Goal: Information Seeking & Learning: Learn about a topic

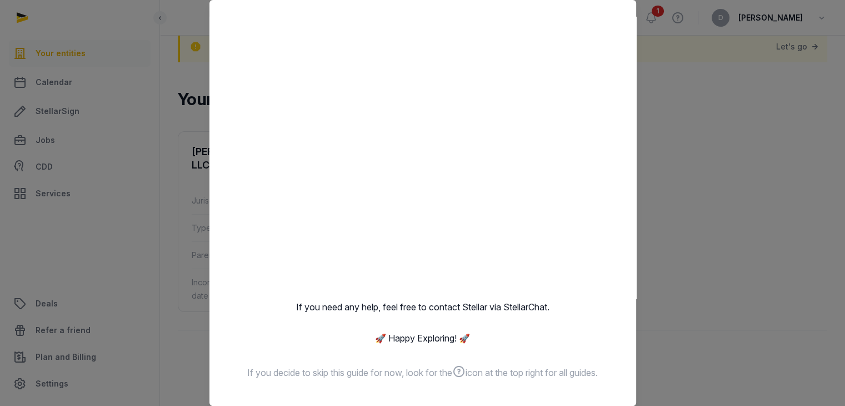
scroll to position [53, 0]
click at [680, 178] on div at bounding box center [422, 203] width 845 height 406
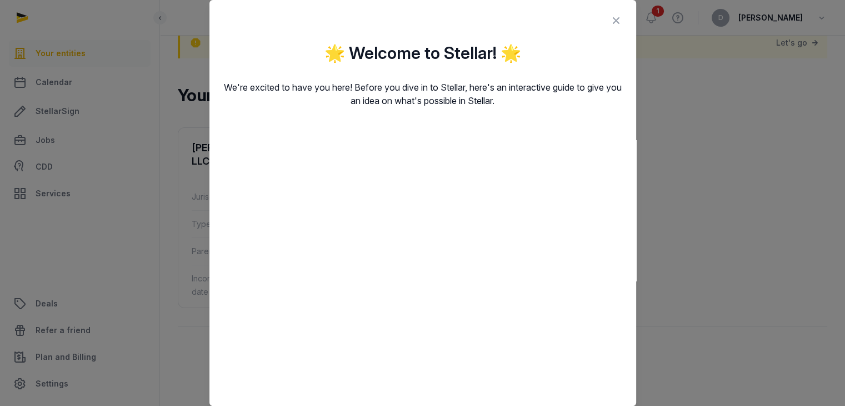
scroll to position [0, 0]
click at [610, 18] on icon at bounding box center [616, 22] width 13 height 18
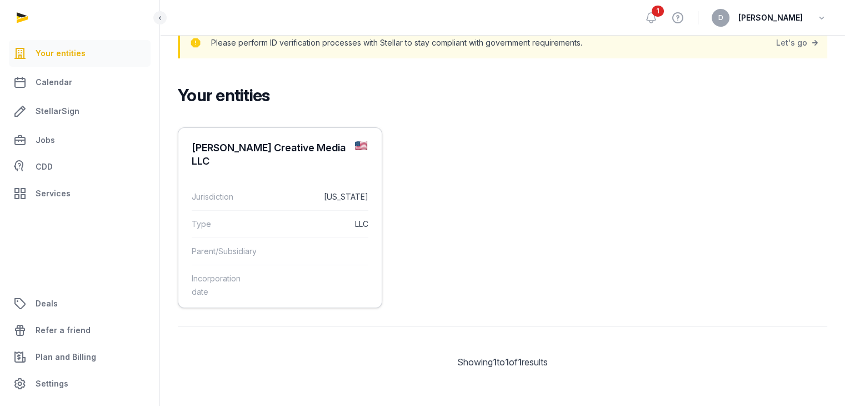
click at [262, 145] on div "Lipson Creative Media LLC" at bounding box center [269, 154] width 154 height 27
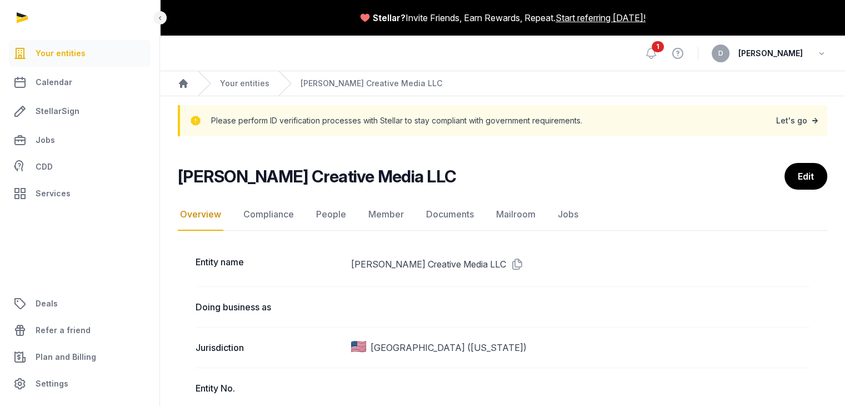
click at [787, 121] on link "Let's go" at bounding box center [798, 121] width 44 height 16
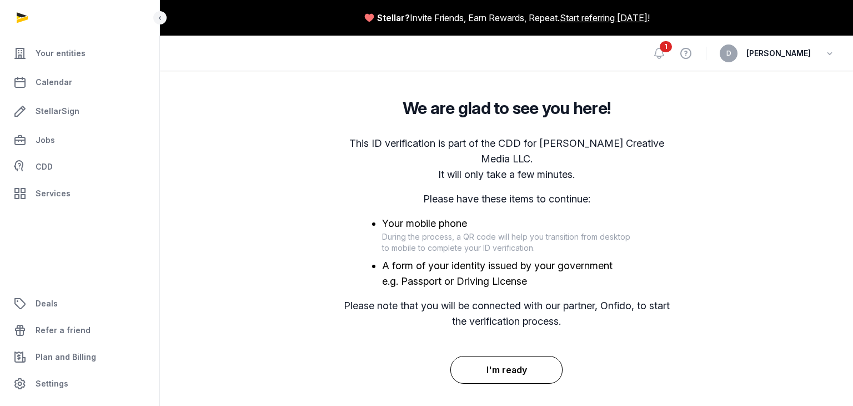
click at [494, 356] on button "I'm ready" at bounding box center [507, 370] width 113 height 28
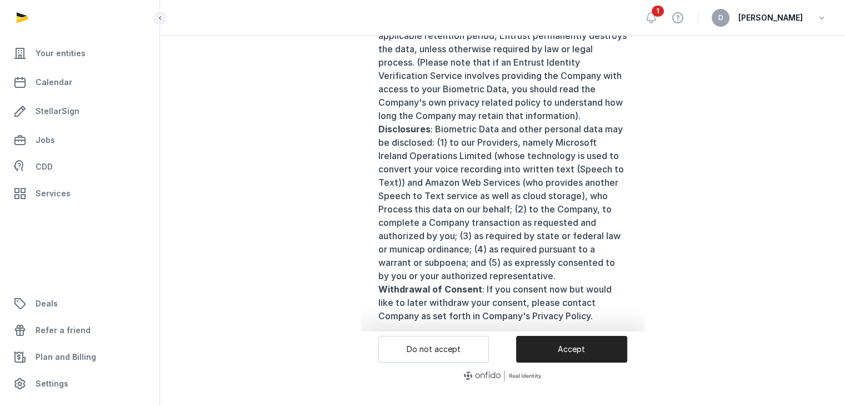
scroll to position [154, 0]
click at [573, 348] on button "Accept" at bounding box center [571, 348] width 111 height 27
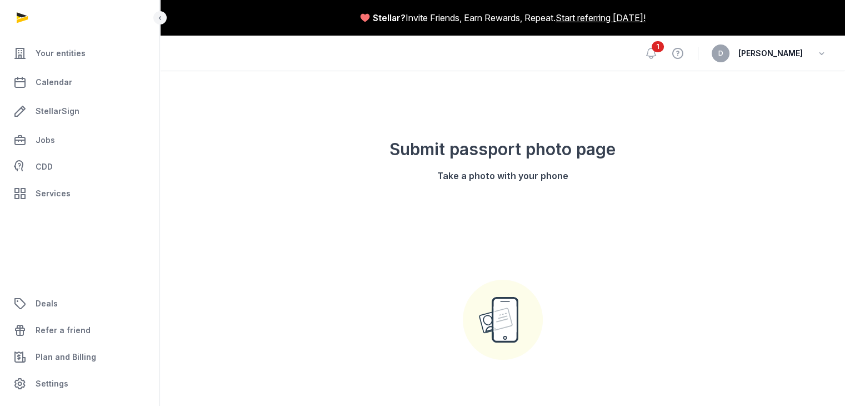
scroll to position [56, 0]
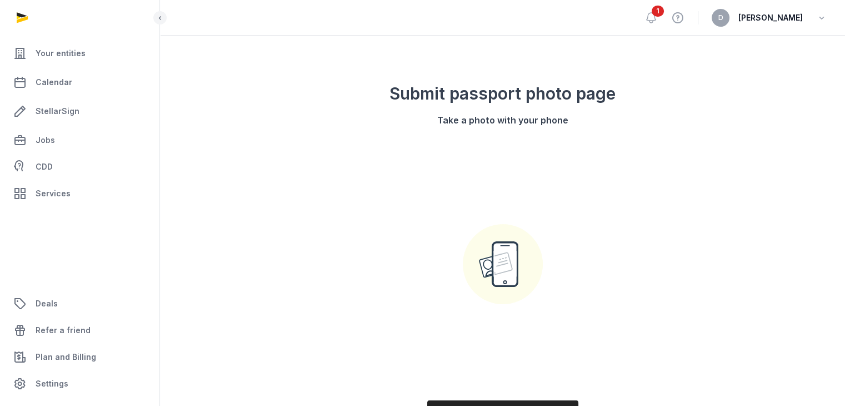
click at [502, 271] on icon at bounding box center [503, 264] width 80 height 80
click at [500, 278] on icon at bounding box center [503, 264] width 80 height 80
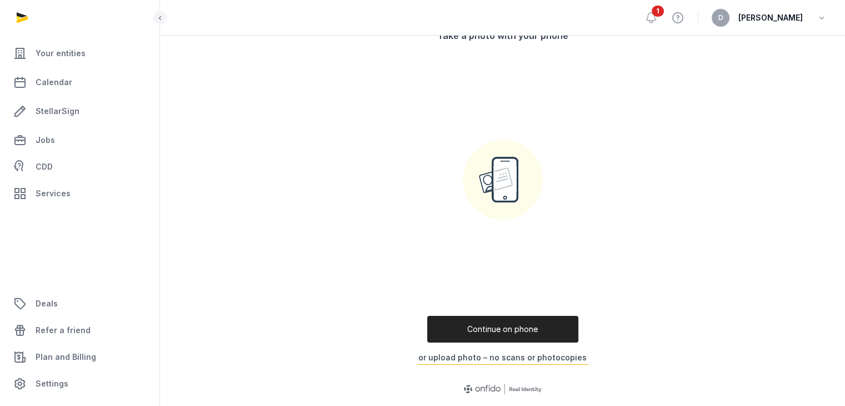
scroll to position [154, 0]
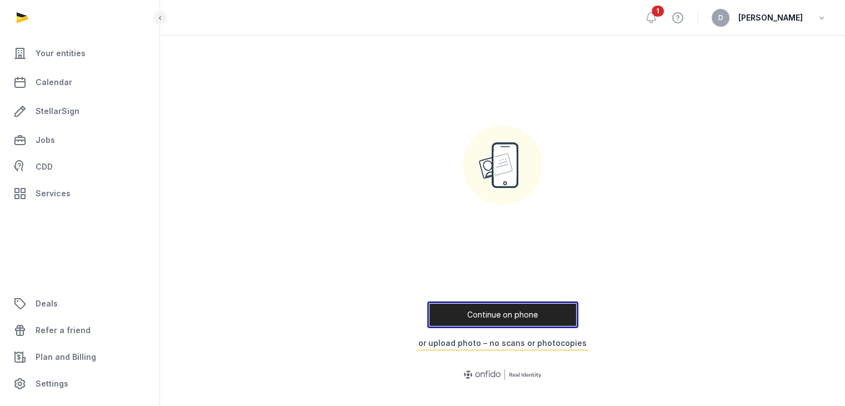
click at [517, 309] on button "Continue on phone" at bounding box center [502, 314] width 151 height 27
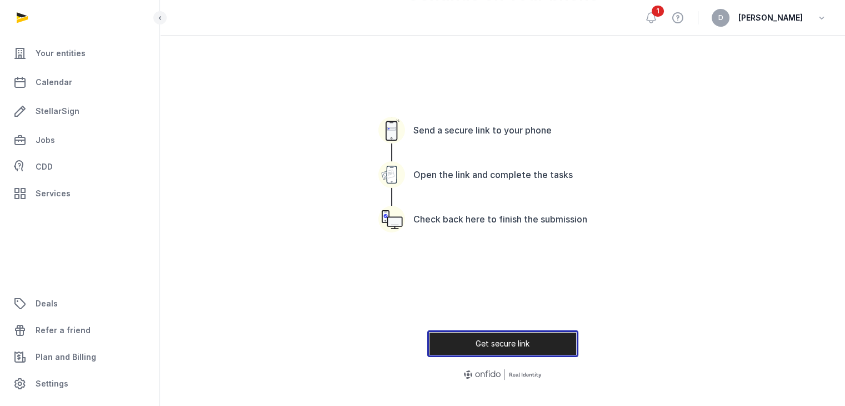
click at [512, 344] on button "Get secure link" at bounding box center [502, 343] width 151 height 27
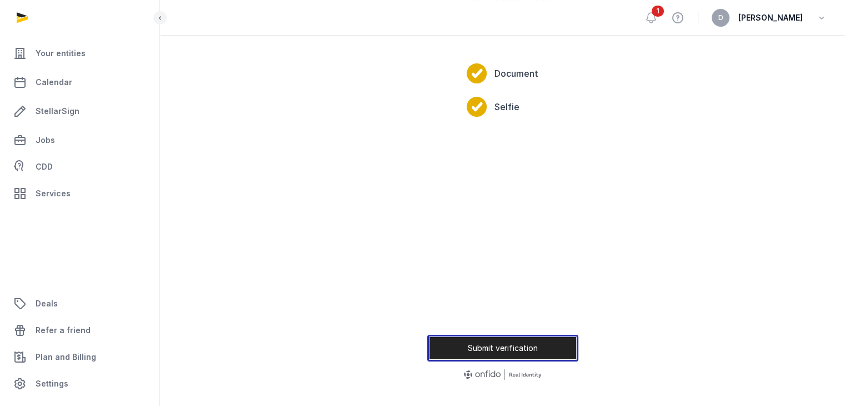
click at [529, 348] on button "Submit verification" at bounding box center [502, 348] width 151 height 27
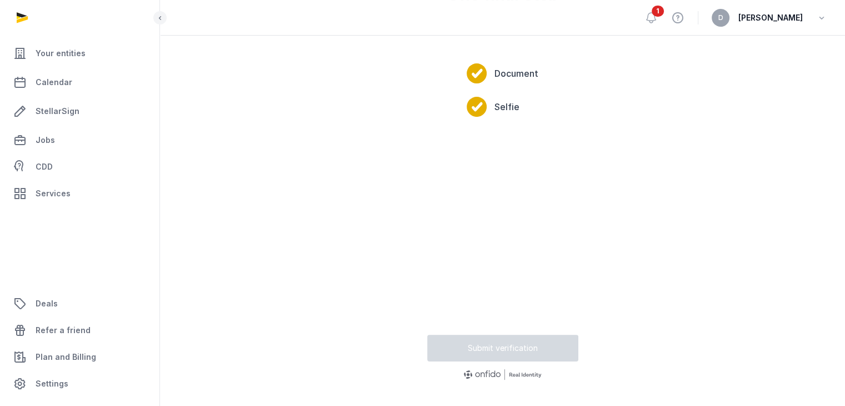
scroll to position [9, 0]
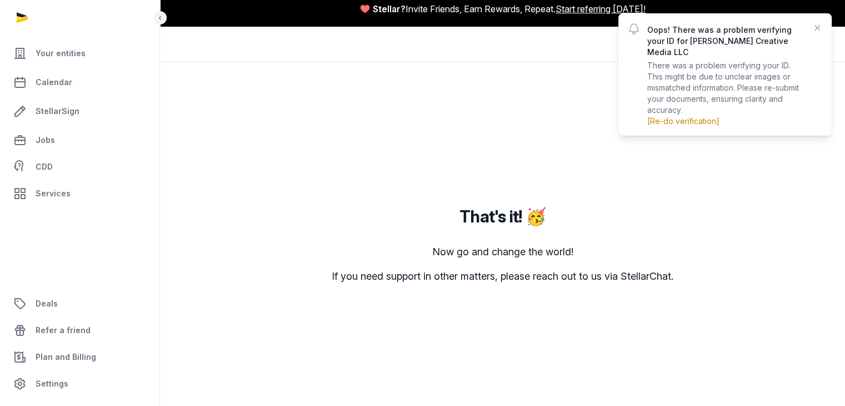
click at [691, 116] on link "[Re-do verification]" at bounding box center [683, 120] width 72 height 9
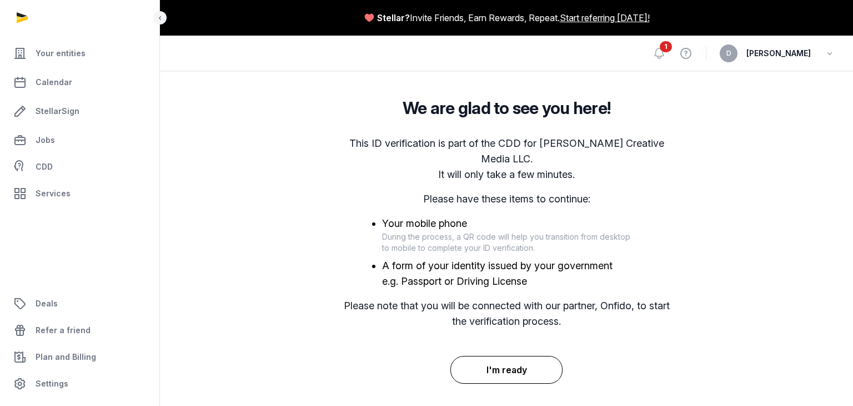
click at [513, 356] on button "I'm ready" at bounding box center [507, 370] width 113 height 28
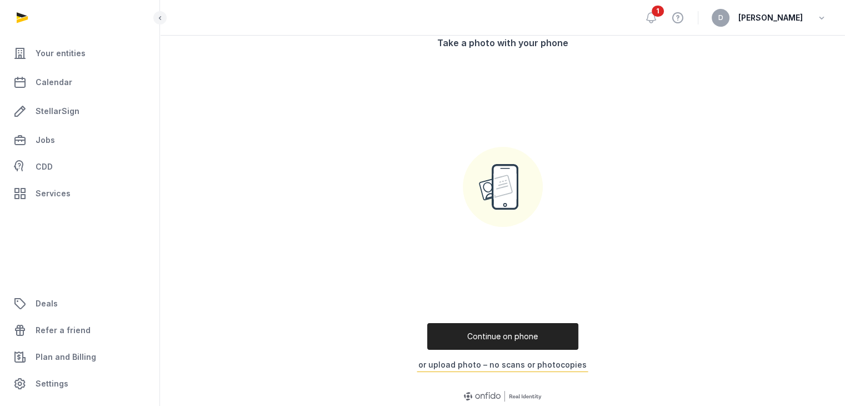
scroll to position [154, 0]
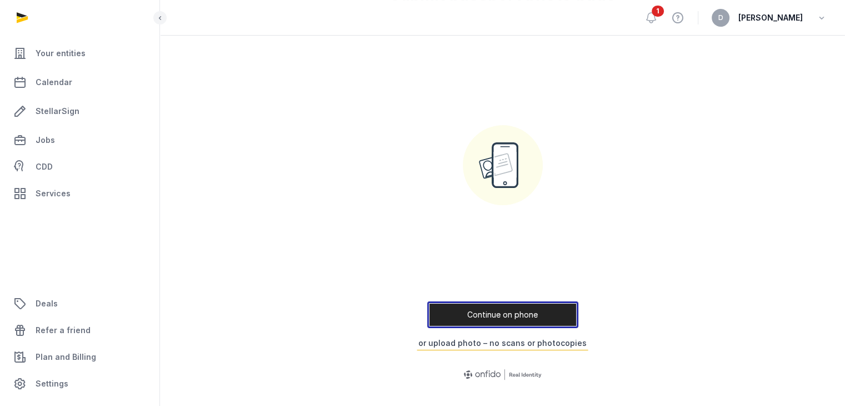
click at [513, 309] on button "Continue on phone" at bounding box center [502, 314] width 151 height 27
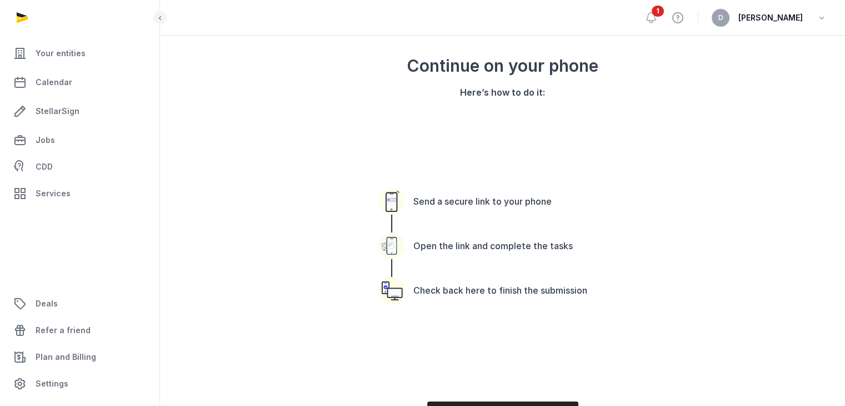
scroll to position [0, 0]
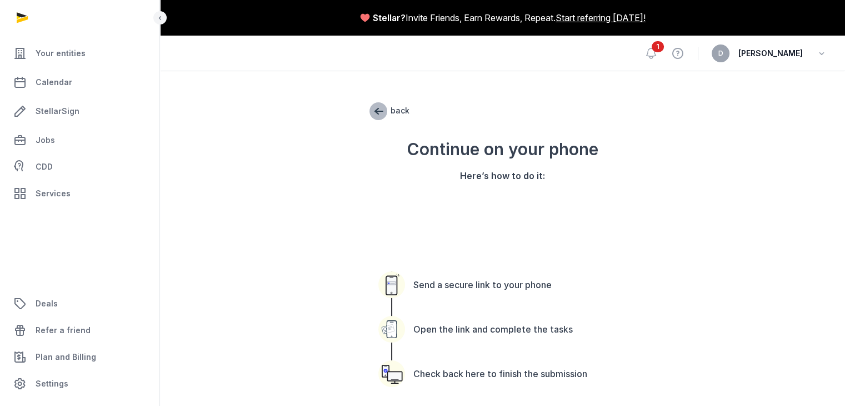
click at [386, 109] on span "back" at bounding box center [379, 111] width 18 height 18
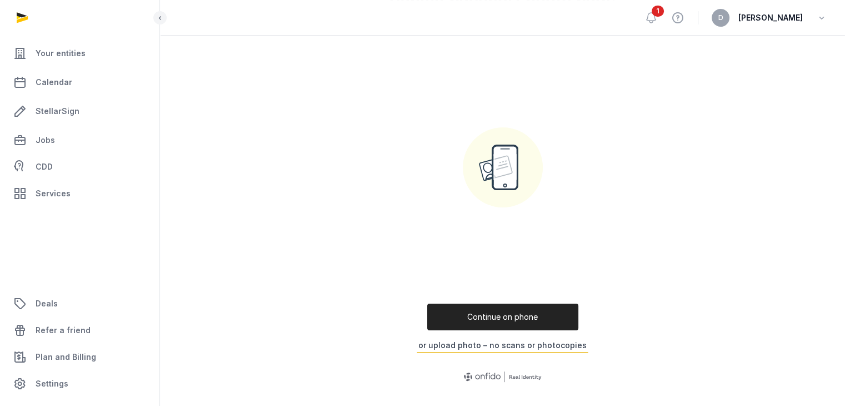
scroll to position [154, 0]
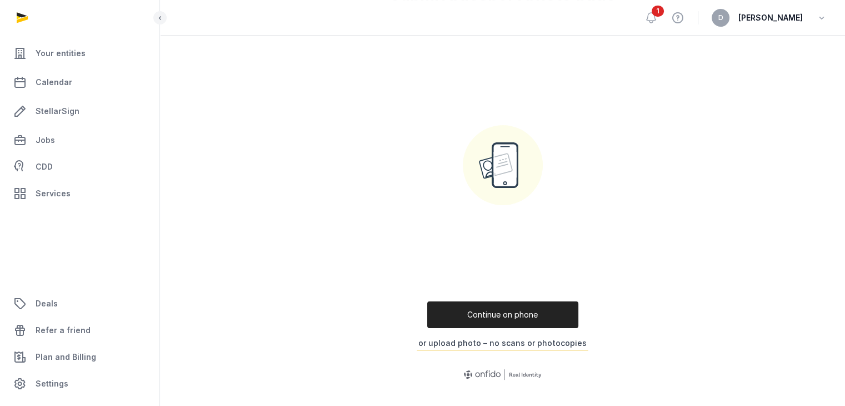
click at [516, 340] on button "or upload photo – no scans or photocopies" at bounding box center [503, 343] width 172 height 14
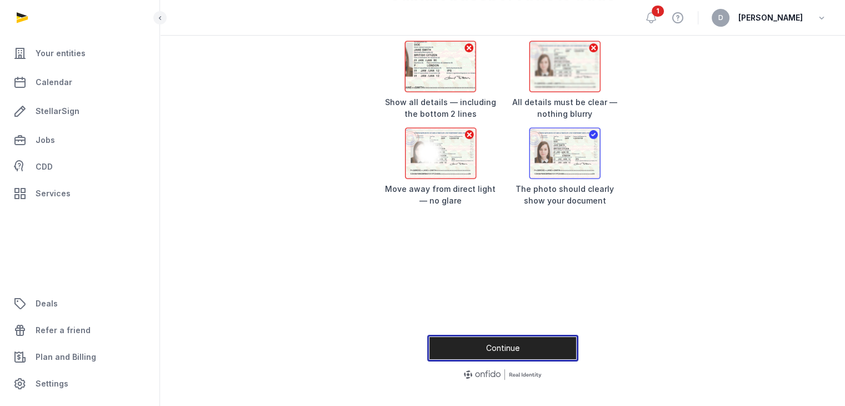
click at [516, 345] on button "Continue" at bounding box center [502, 348] width 151 height 27
click at [510, 352] on button "Continue" at bounding box center [502, 348] width 151 height 27
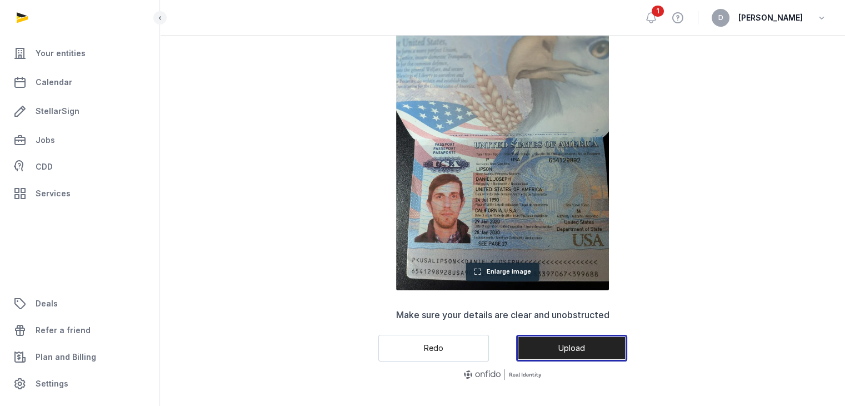
click at [568, 346] on button "Upload" at bounding box center [571, 348] width 111 height 27
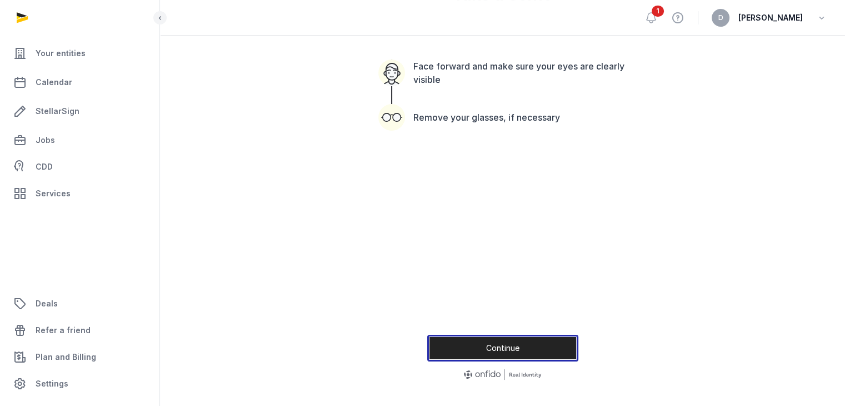
click at [513, 342] on button "Continue" at bounding box center [502, 348] width 151 height 27
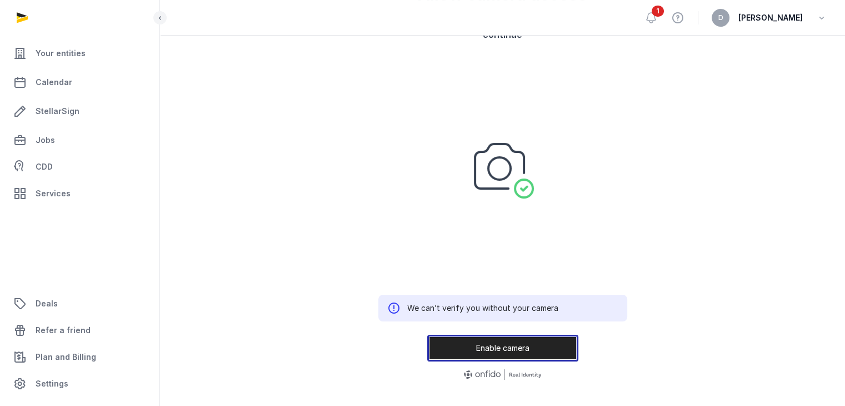
click at [510, 344] on button "Enable camera" at bounding box center [502, 348] width 151 height 27
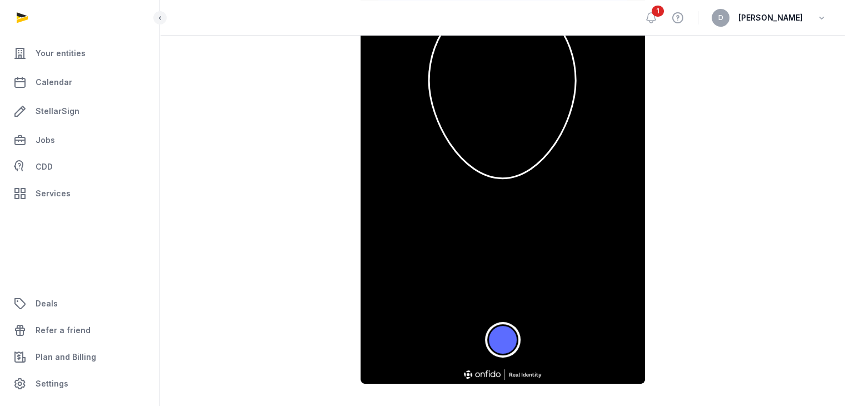
click at [503, 344] on button "Take a photo" at bounding box center [502, 339] width 31 height 31
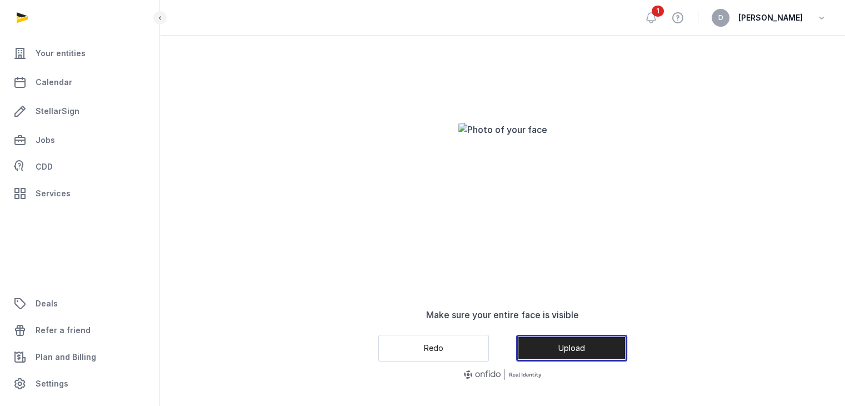
click at [572, 351] on button "Upload" at bounding box center [571, 348] width 111 height 27
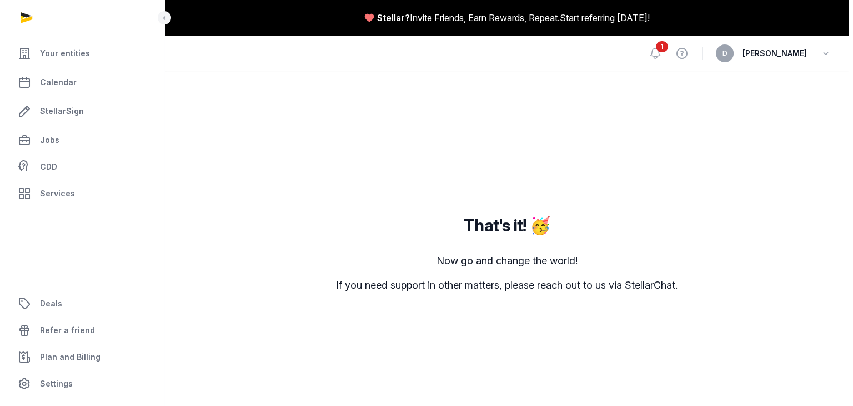
scroll to position [9, 0]
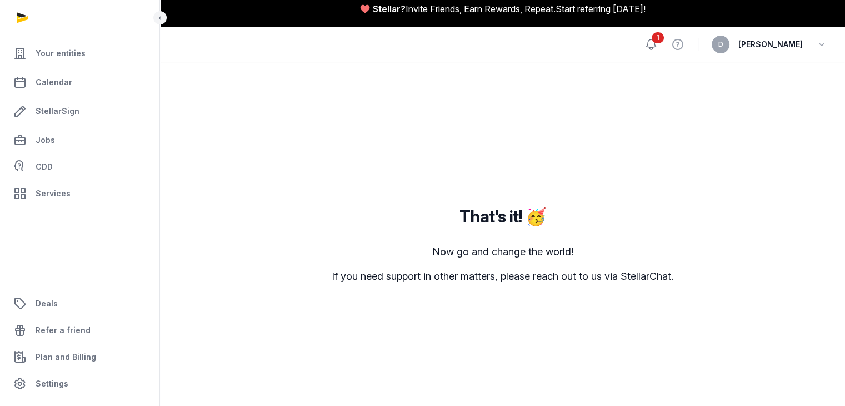
click at [658, 44] on icon at bounding box center [651, 44] width 13 height 13
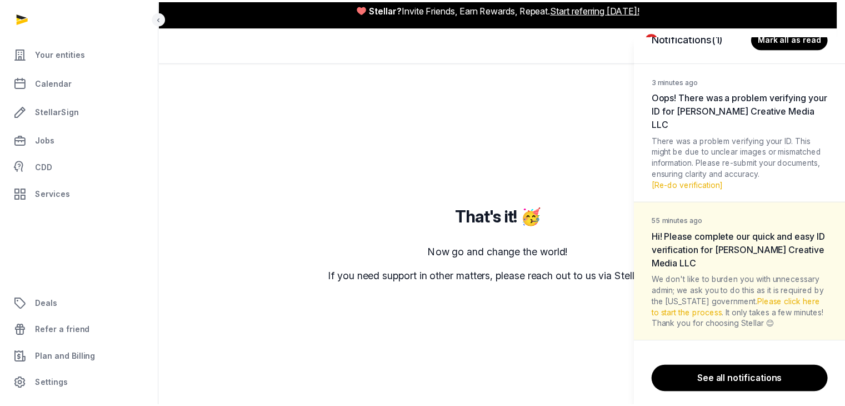
scroll to position [29, 0]
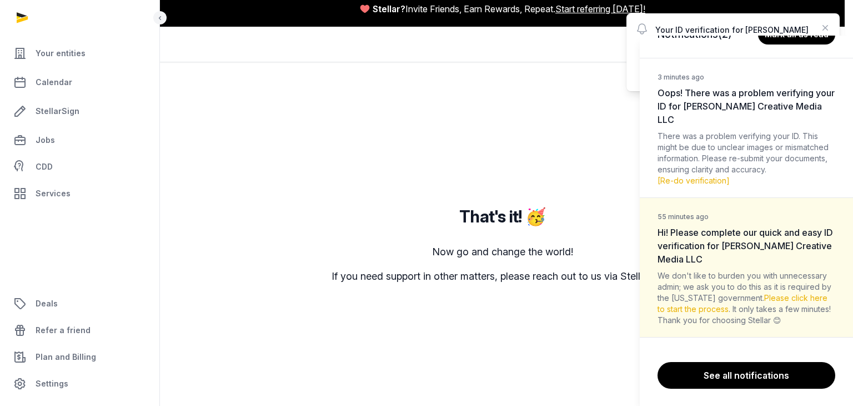
click at [441, 251] on div "Notifications (2) Mark all as read 3 minutes ago Oops! There was a problem veri…" at bounding box center [426, 203] width 853 height 406
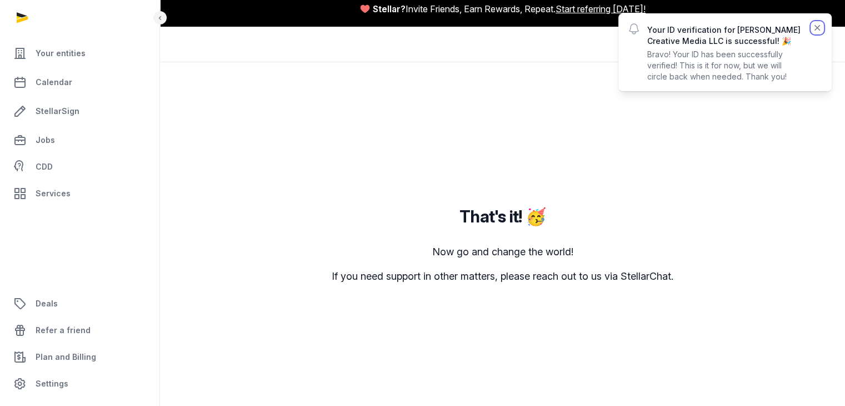
click at [816, 26] on icon "button" at bounding box center [818, 28] width 6 height 6
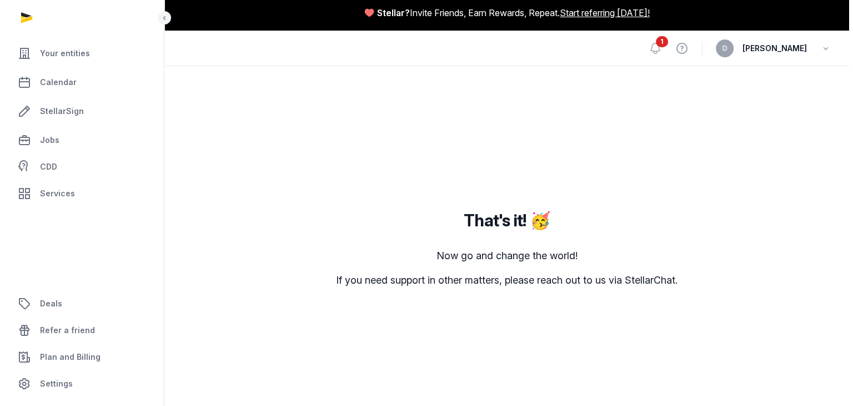
scroll to position [0, 0]
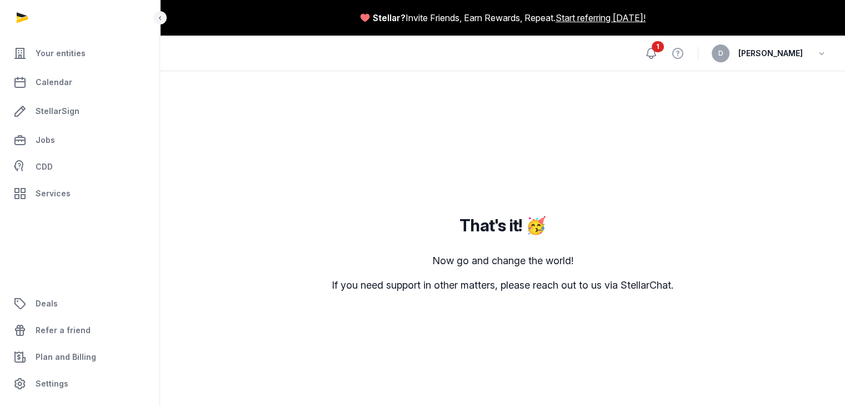
click at [658, 54] on icon at bounding box center [651, 53] width 13 height 13
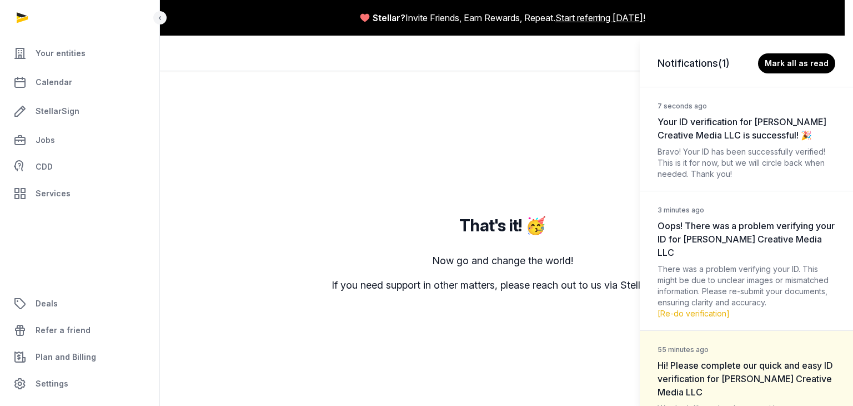
click at [276, 172] on div "Notifications (1) Mark all as read 7 seconds ago Your ID verification for Lipso…" at bounding box center [426, 203] width 853 height 406
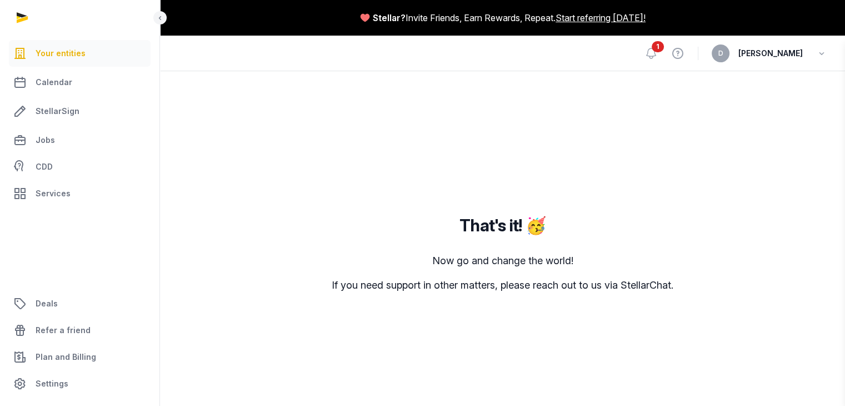
click at [47, 52] on span "Your entities" at bounding box center [61, 53] width 50 height 13
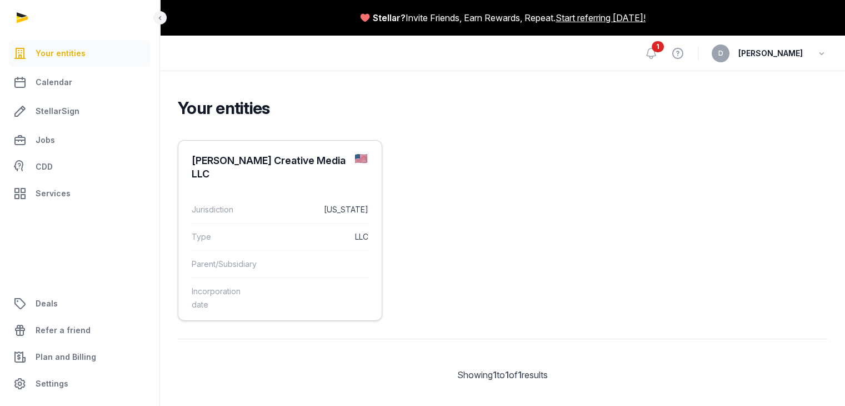
click at [214, 172] on div "[PERSON_NAME] Creative Media LLC" at bounding box center [269, 167] width 154 height 27
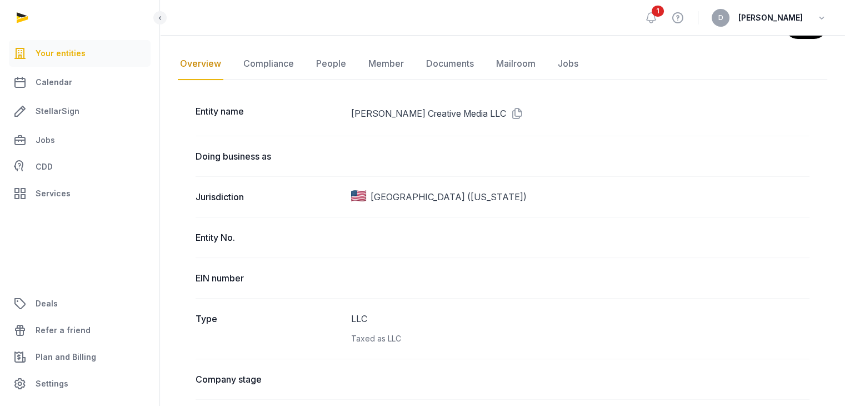
scroll to position [111, 0]
click at [271, 69] on link "Compliance" at bounding box center [268, 63] width 55 height 32
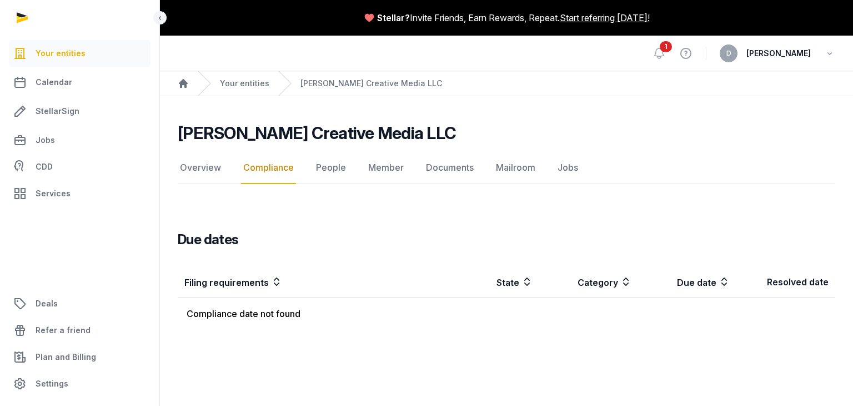
click at [260, 321] on td "Compliance date not found" at bounding box center [408, 314] width 461 height 32
click at [264, 311] on td "Compliance date not found" at bounding box center [408, 314] width 461 height 32
click at [265, 311] on td "Compliance date not found" at bounding box center [408, 314] width 461 height 32
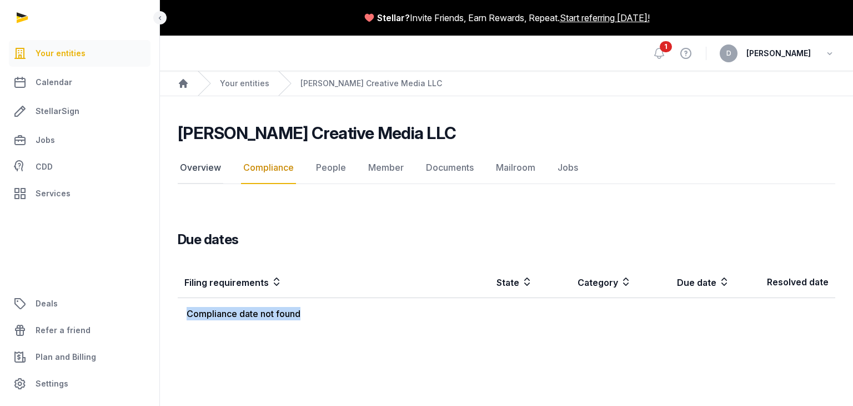
click at [202, 167] on link "Overview" at bounding box center [201, 168] width 46 height 32
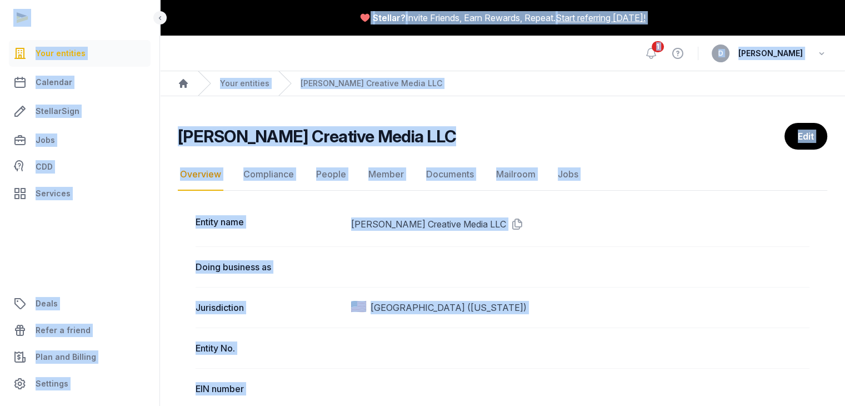
click at [350, 246] on div "Doing business as" at bounding box center [503, 266] width 614 height 41
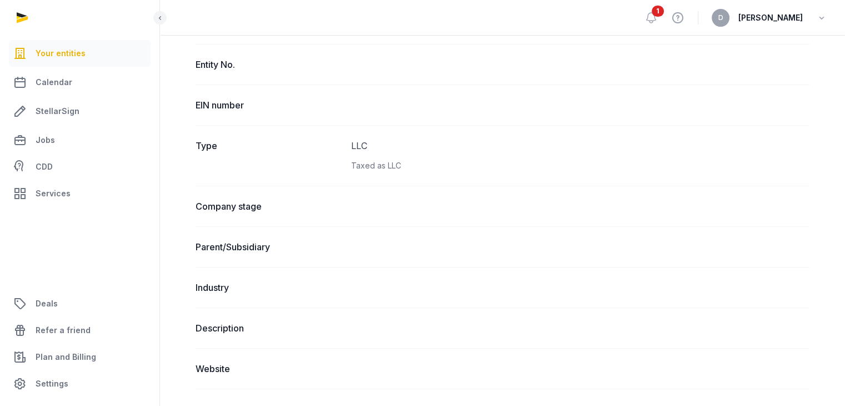
scroll to position [278, 0]
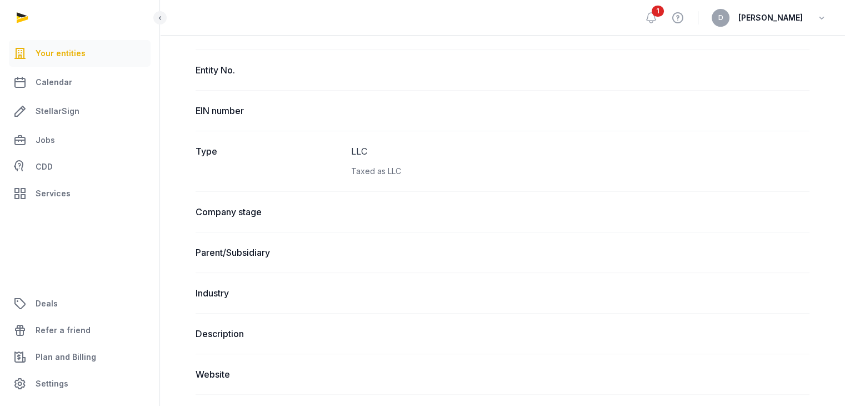
click at [242, 213] on dt "Company stage" at bounding box center [269, 211] width 147 height 13
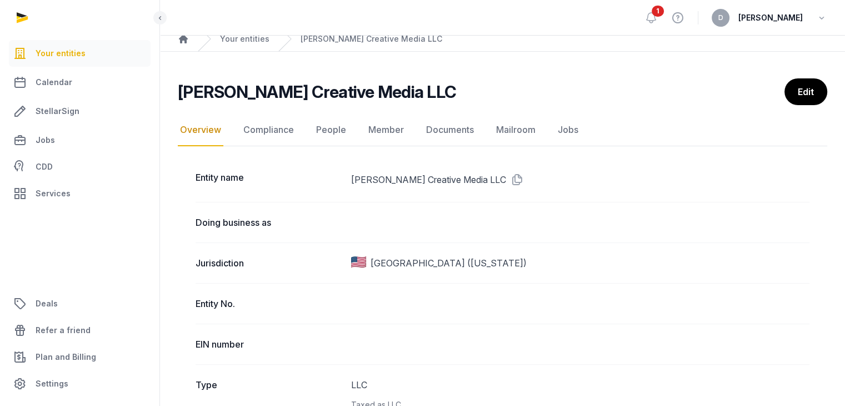
scroll to position [0, 0]
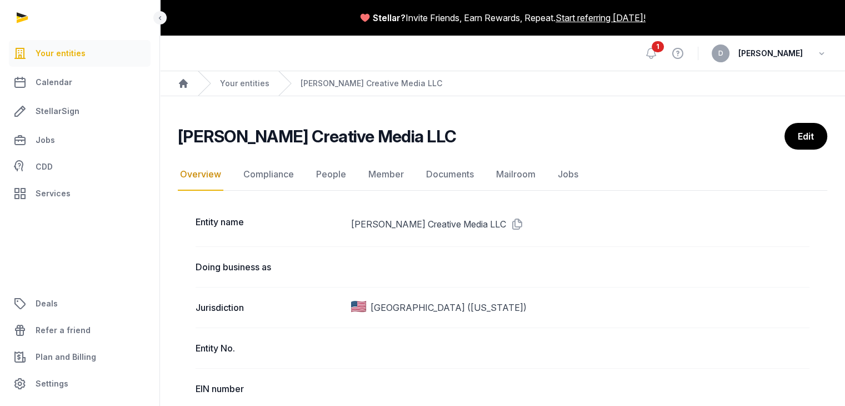
click at [311, 169] on nav "Overview Compliance People Member Documents Mailroom Jobs" at bounding box center [503, 174] width 650 height 32
click at [326, 174] on link "People" at bounding box center [331, 174] width 34 height 32
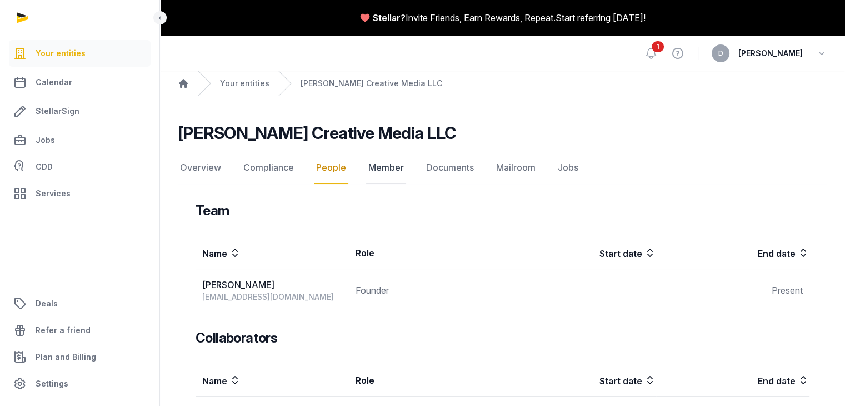
click at [372, 163] on link "Member" at bounding box center [386, 168] width 40 height 32
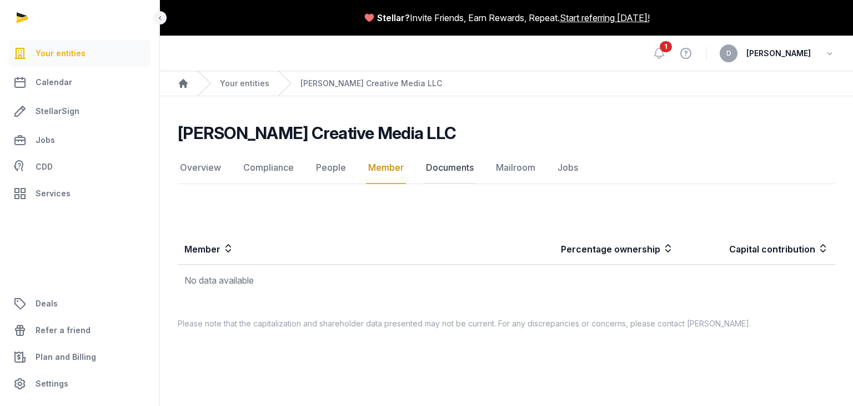
click at [443, 162] on link "Documents" at bounding box center [450, 168] width 52 height 32
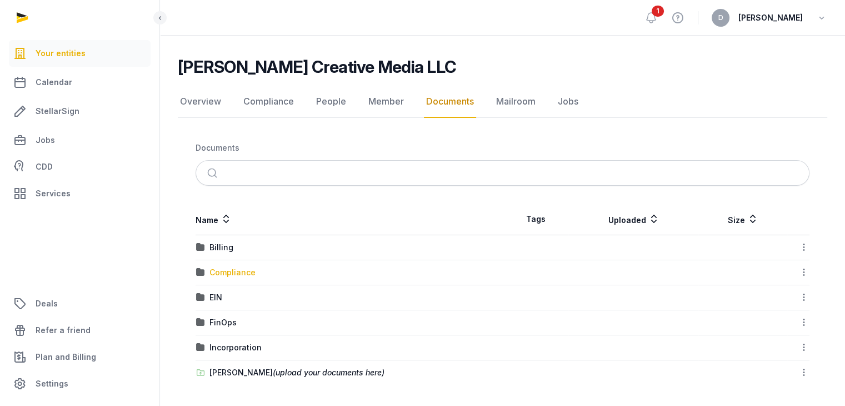
click at [233, 267] on div "Compliance" at bounding box center [232, 272] width 46 height 11
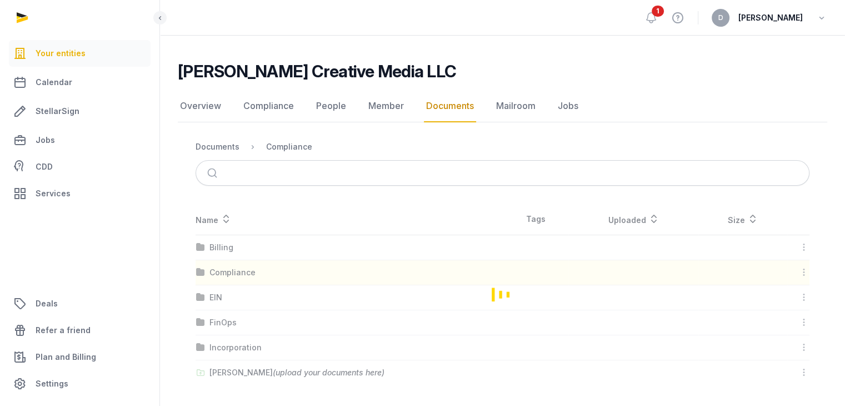
scroll to position [13, 0]
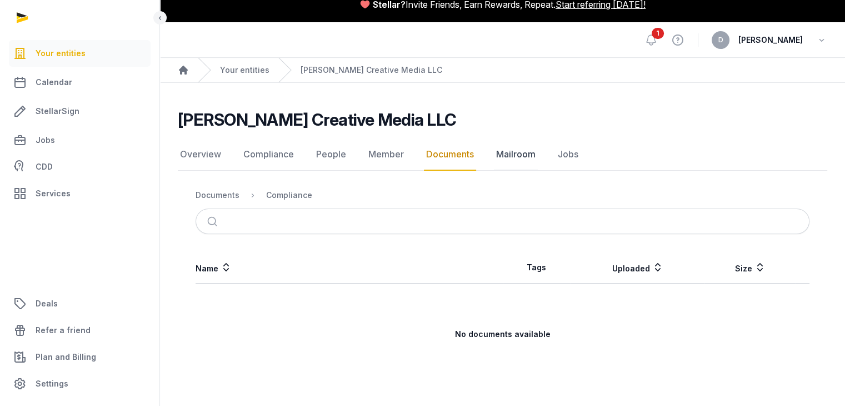
click at [502, 155] on link "Mailroom" at bounding box center [516, 154] width 44 height 32
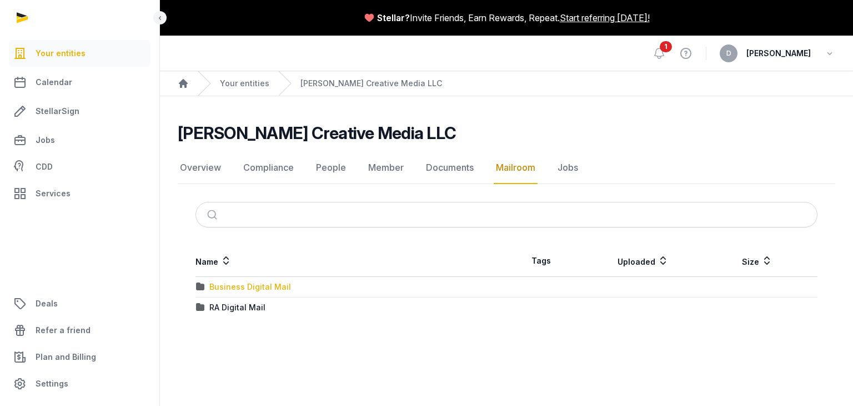
click at [257, 291] on div "Business Digital Mail" at bounding box center [250, 286] width 82 height 11
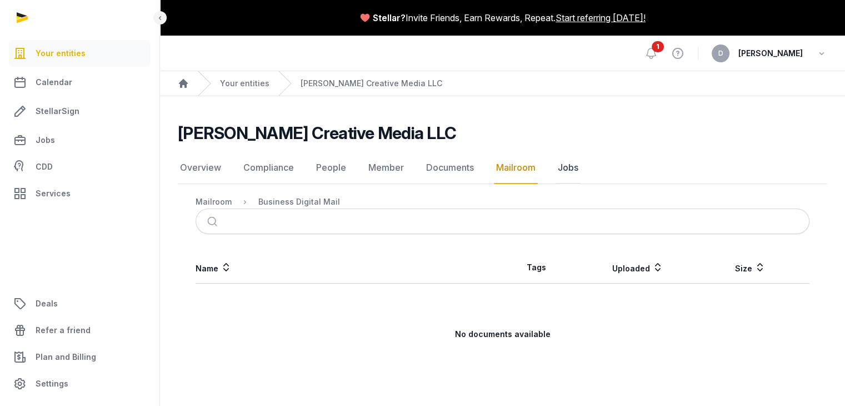
click at [569, 171] on link "Jobs" at bounding box center [568, 168] width 25 height 32
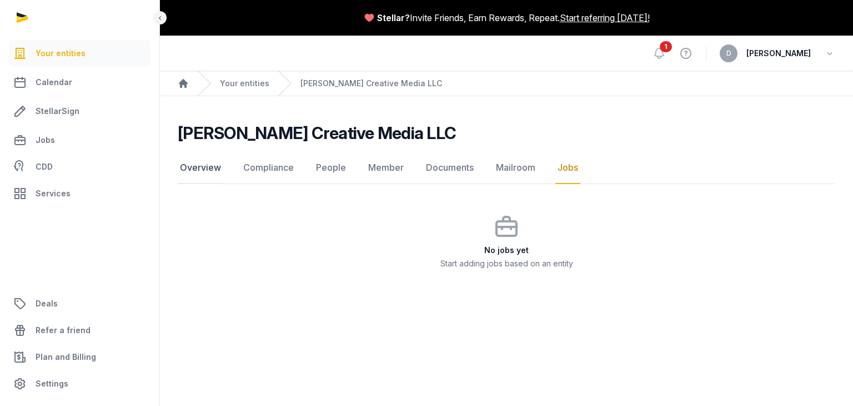
click at [207, 165] on link "Overview" at bounding box center [201, 168] width 46 height 32
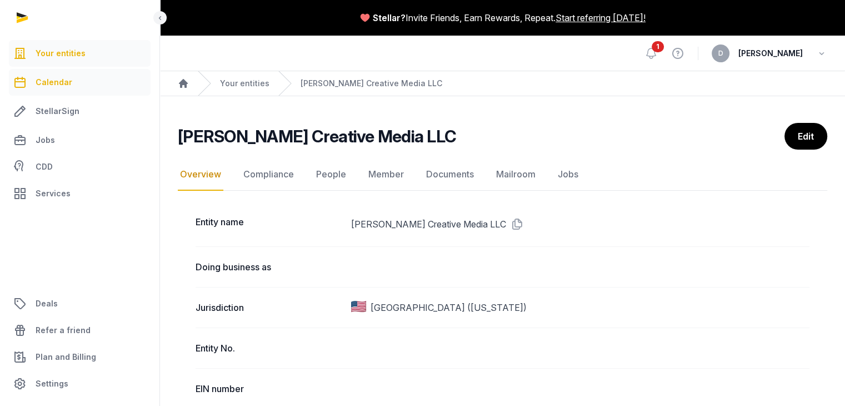
click at [85, 89] on link "Calendar" at bounding box center [80, 82] width 142 height 27
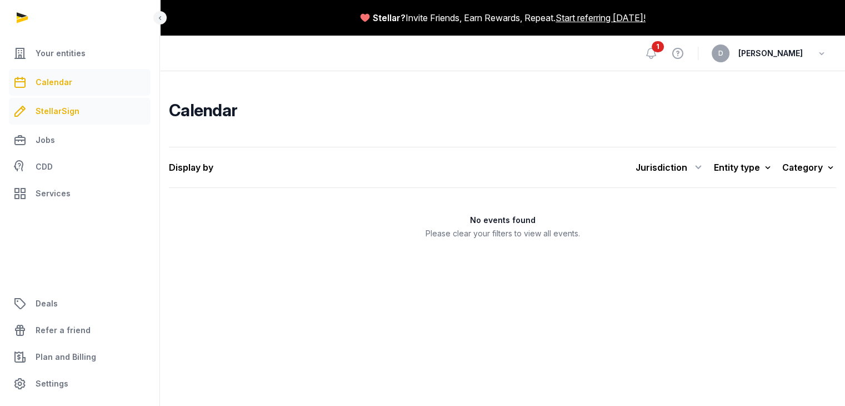
click at [84, 107] on link "StellarSign" at bounding box center [80, 111] width 142 height 27
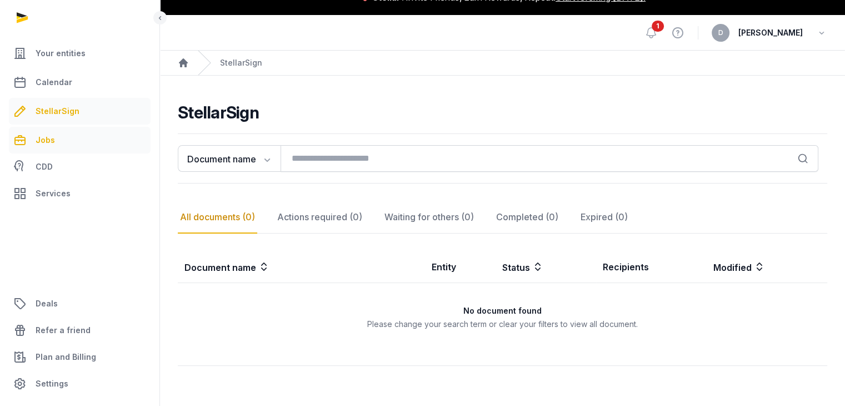
click at [88, 145] on link "Jobs" at bounding box center [80, 140] width 142 height 27
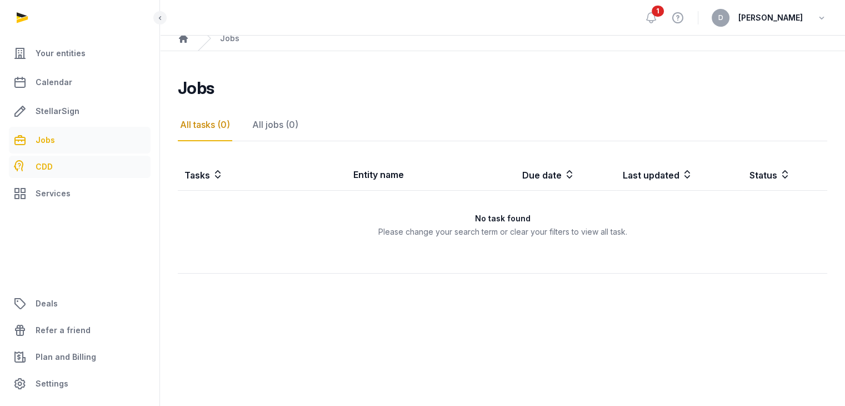
click at [92, 173] on link "CDD" at bounding box center [80, 167] width 142 height 22
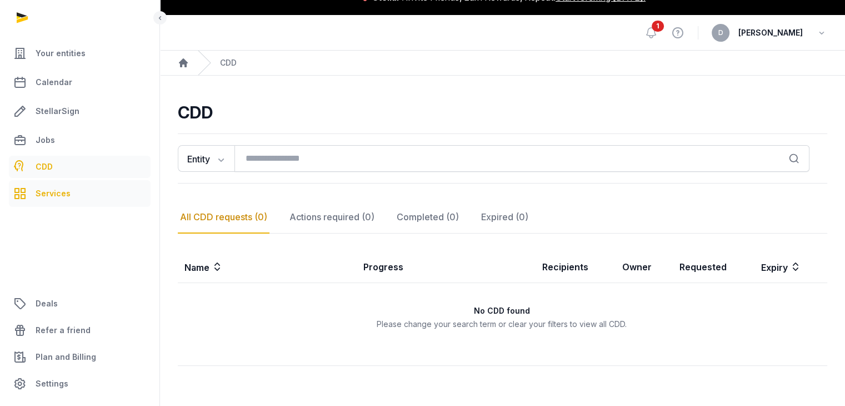
click at [90, 192] on link "Services" at bounding box center [80, 193] width 142 height 27
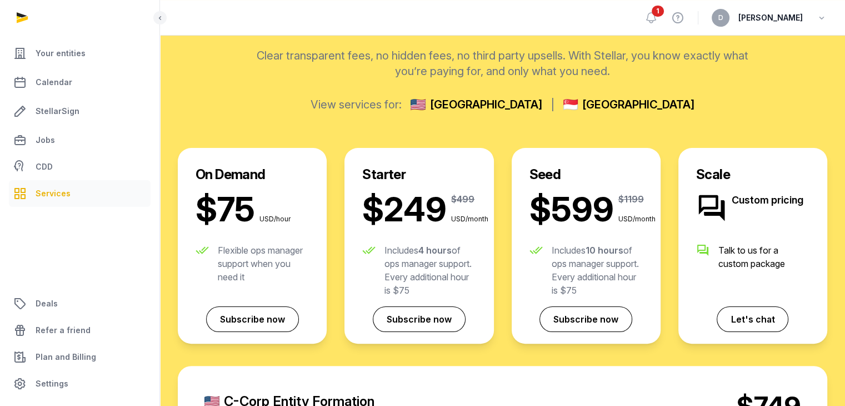
scroll to position [212, 0]
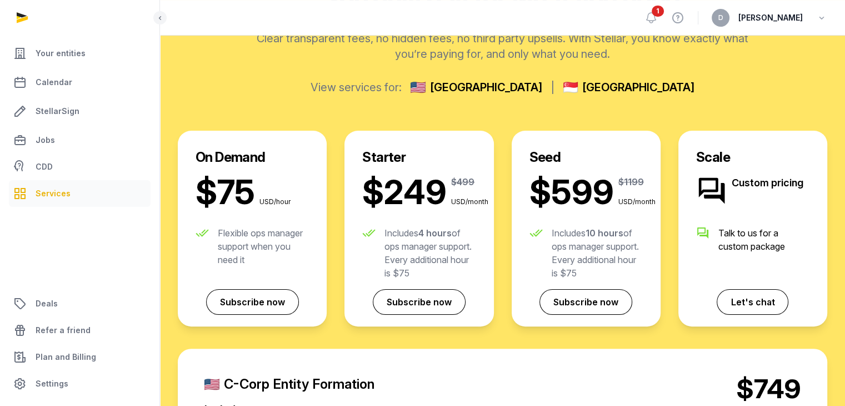
drag, startPoint x: 280, startPoint y: 260, endPoint x: 218, endPoint y: 230, distance: 68.6
click at [218, 230] on div "Flexible ops manager support when you need it" at bounding box center [263, 246] width 91 height 40
click at [411, 238] on div "Includes 4 hours of ops manager support. Every additional hour is $75" at bounding box center [430, 252] width 91 height 53
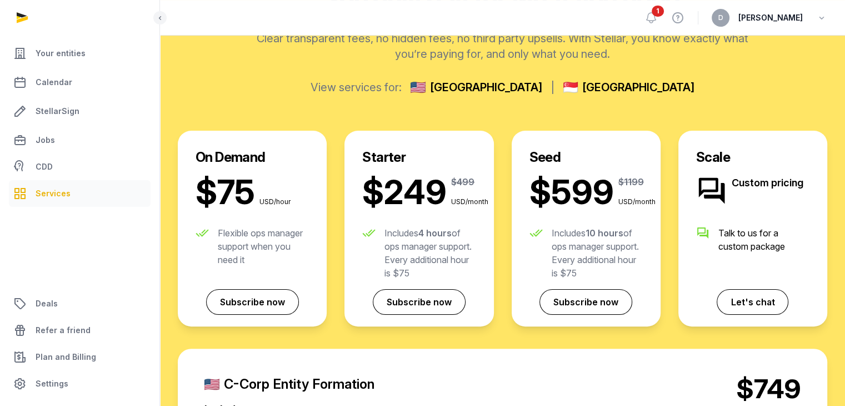
click at [242, 241] on div "Flexible ops manager support when you need it" at bounding box center [263, 246] width 91 height 40
click at [427, 252] on div "Includes 4 hours of ops manager support. Every additional hour is $75" at bounding box center [430, 252] width 91 height 53
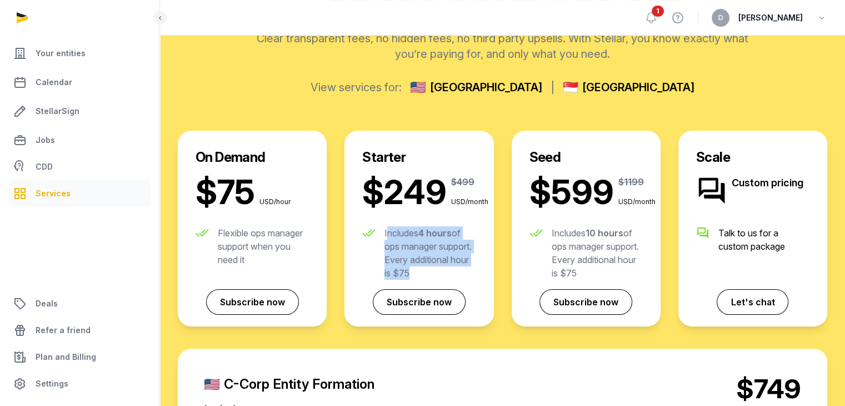
click at [427, 252] on div "Includes 4 hours of ops manager support. Every additional hour is $75" at bounding box center [430, 252] width 91 height 53
click at [267, 231] on div "Flexible ops manager support when you need it" at bounding box center [263, 246] width 91 height 40
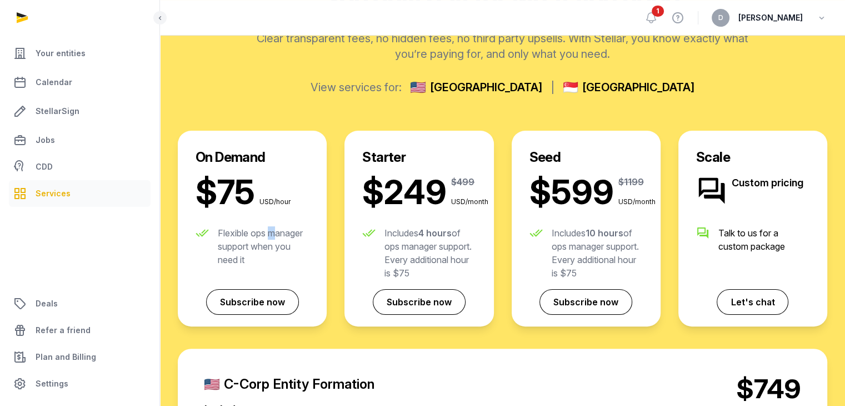
click at [267, 231] on div "Flexible ops manager support when you need it" at bounding box center [263, 246] width 91 height 40
click at [416, 242] on div "Includes 4 hours of ops manager support. Every additional hour is $75" at bounding box center [430, 252] width 91 height 53
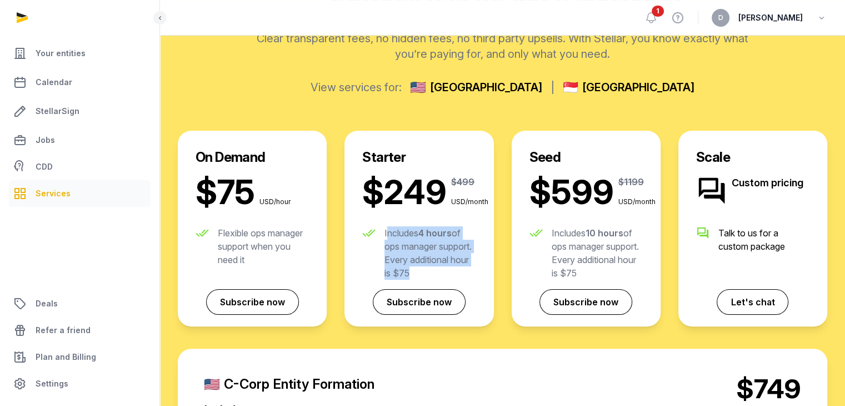
click at [416, 242] on div "Includes 4 hours of ops manager support. Every additional hour is $75" at bounding box center [430, 252] width 91 height 53
click at [410, 248] on div "Includes 4 hours of ops manager support. Every additional hour is $75" at bounding box center [430, 252] width 91 height 53
click at [596, 251] on div "Includes 10 hours of ops manager support. Every additional hour is $75" at bounding box center [597, 252] width 91 height 53
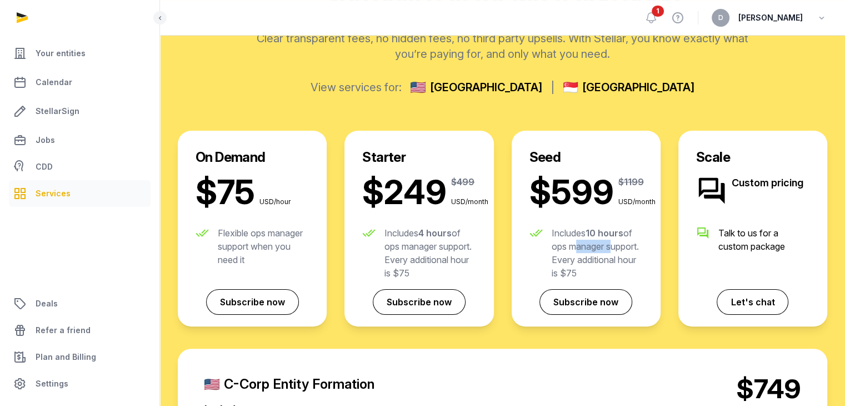
click at [596, 251] on div "Includes 10 hours of ops manager support. Every additional hour is $75" at bounding box center [597, 252] width 91 height 53
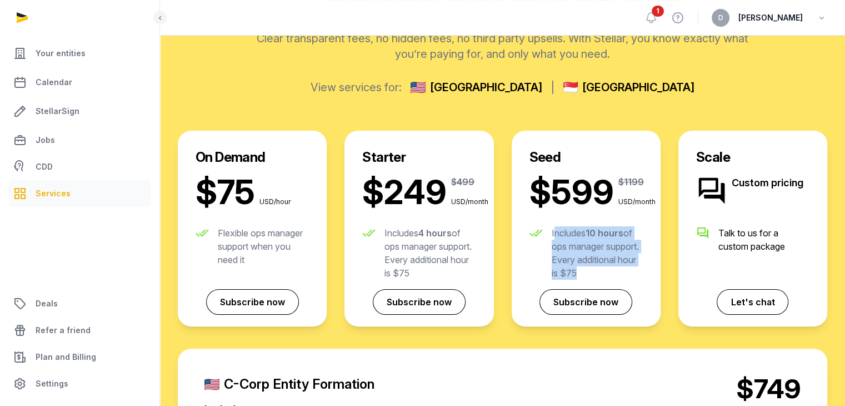
click at [596, 251] on div "Includes 10 hours of ops manager support. Every additional hour is $75" at bounding box center [597, 252] width 91 height 53
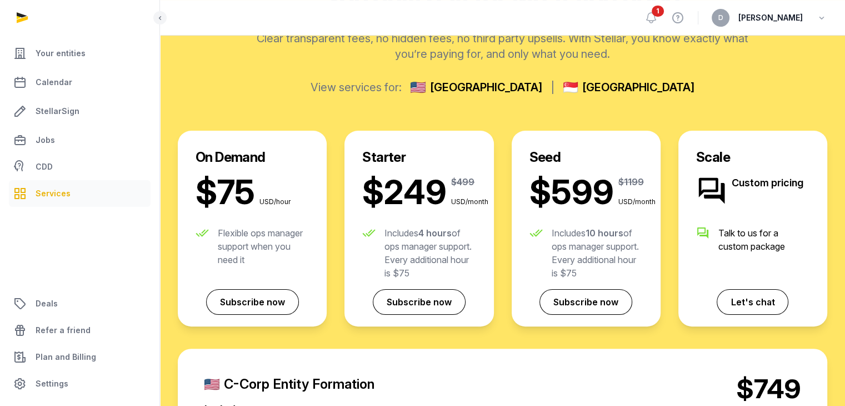
click at [737, 242] on div "Talk to us for a custom package" at bounding box center [763, 239] width 91 height 27
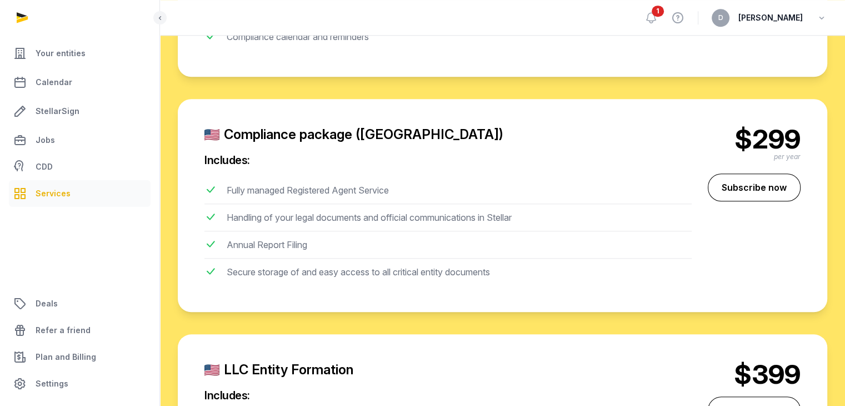
scroll to position [990, 0]
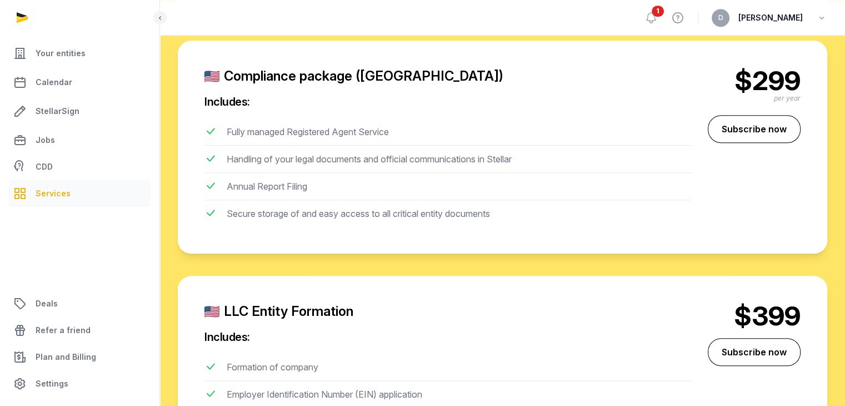
click at [298, 131] on div "Fully managed Registered Agent Service" at bounding box center [308, 134] width 162 height 18
click at [324, 169] on li "Handling of your legal documents and official communications in Stellar" at bounding box center [447, 159] width 487 height 27
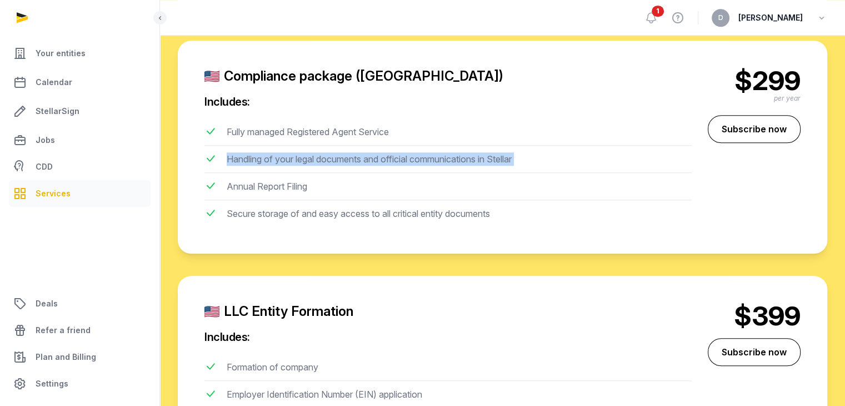
click at [324, 169] on li "Handling of your legal documents and official communications in Stellar" at bounding box center [447, 159] width 487 height 27
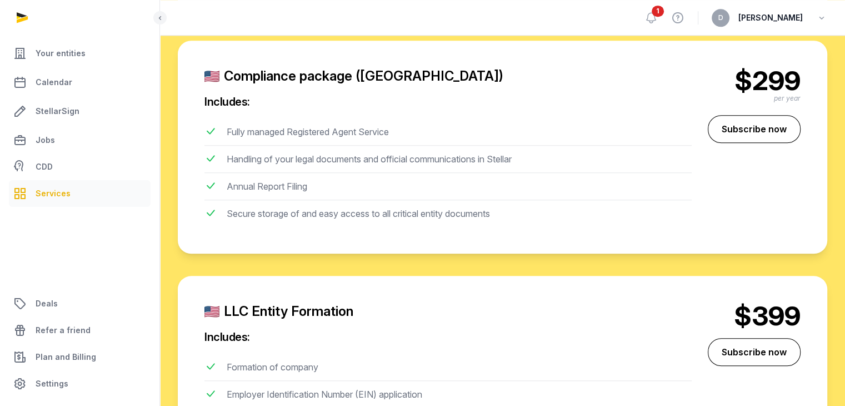
click at [297, 191] on div "Annual Report Filing" at bounding box center [267, 188] width 81 height 18
click at [302, 217] on div "Secure storage of and easy access to all critical entity documents" at bounding box center [358, 216] width 263 height 18
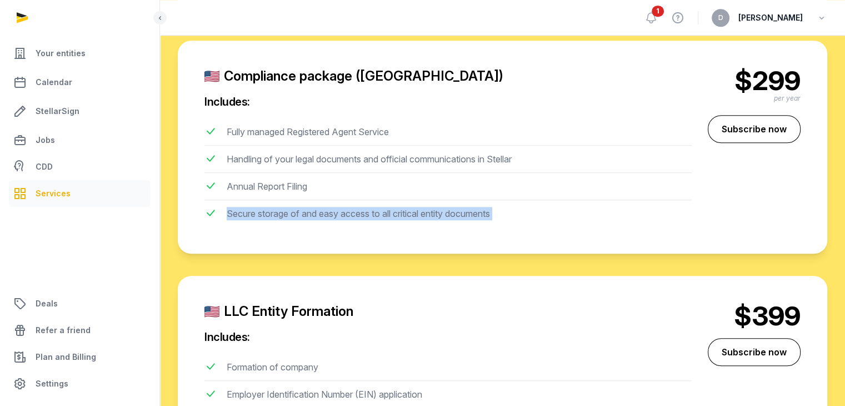
click at [302, 217] on div "Secure storage of and easy access to all critical entity documents" at bounding box center [358, 216] width 263 height 18
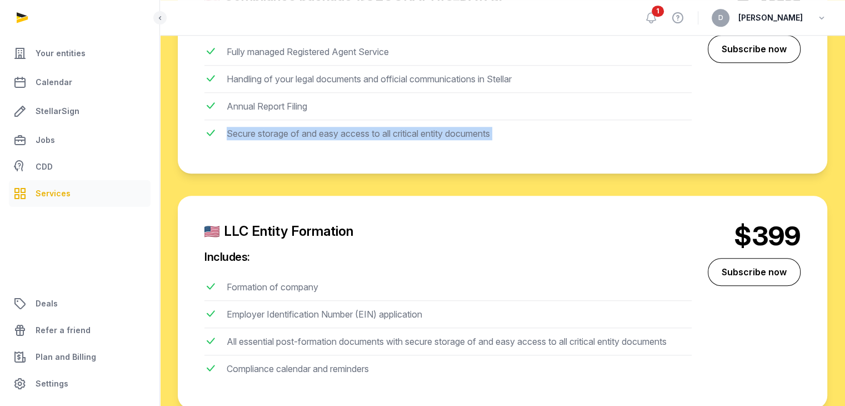
scroll to position [1156, 0]
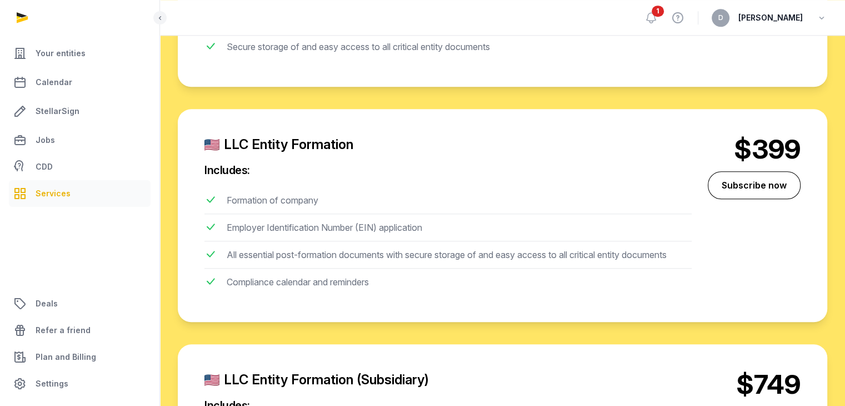
click at [323, 227] on div "Employer Identification Number (EIN) application" at bounding box center [325, 230] width 196 height 18
click at [327, 257] on div "All essential post-formation documents with secure storage of and easy access t…" at bounding box center [447, 257] width 440 height 18
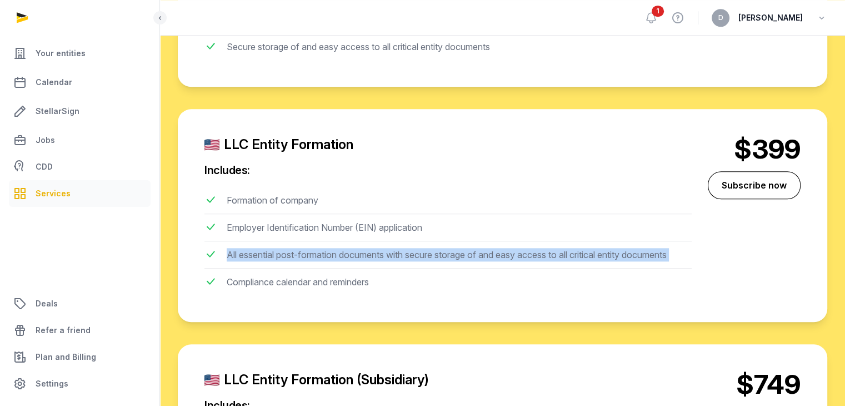
click at [327, 257] on div "All essential post-formation documents with secure storage of and easy access t…" at bounding box center [447, 257] width 440 height 18
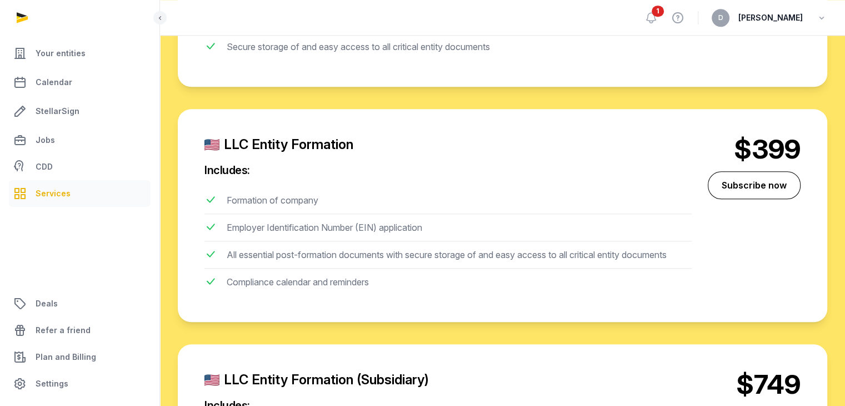
click at [328, 278] on div "Compliance calendar and reminders" at bounding box center [298, 284] width 142 height 18
click at [329, 254] on div "All essential post-formation documents with secure storage of and easy access t…" at bounding box center [447, 257] width 440 height 18
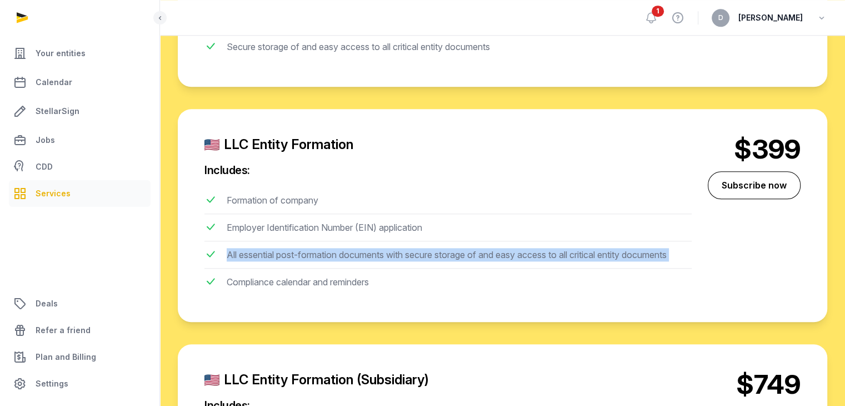
click at [329, 254] on div "All essential post-formation documents with secure storage of and easy access t…" at bounding box center [447, 257] width 440 height 18
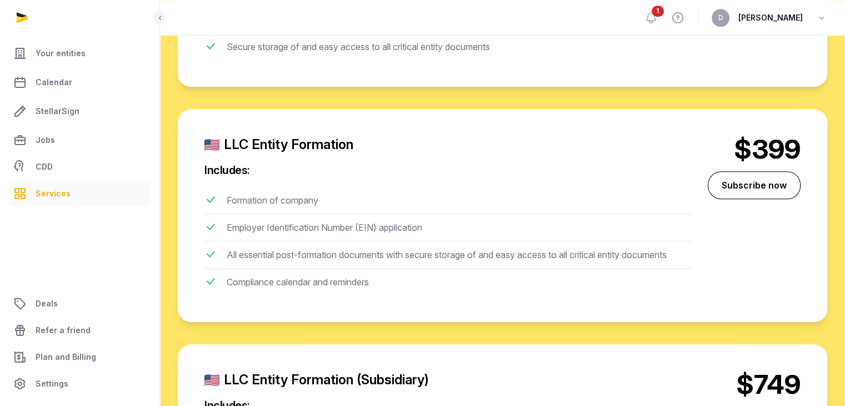
click at [333, 284] on div "Compliance calendar and reminders" at bounding box center [298, 284] width 142 height 18
click at [342, 248] on div "All essential post-formation documents with secure storage of and easy access t…" at bounding box center [447, 257] width 440 height 18
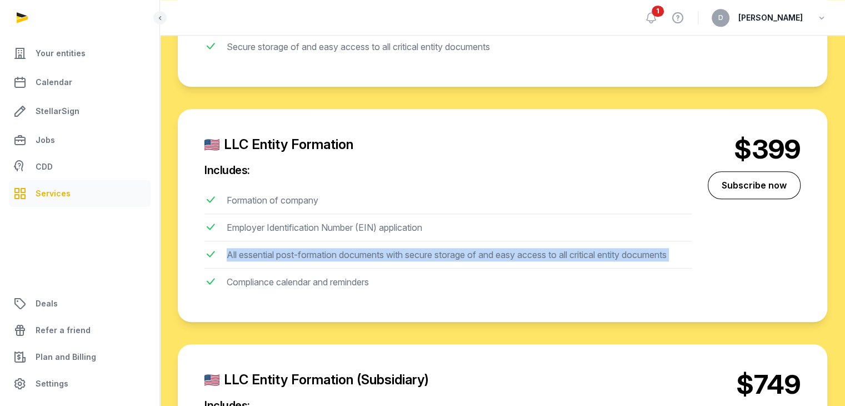
click at [342, 248] on div "All essential post-formation documents with secure storage of and easy access t…" at bounding box center [447, 257] width 440 height 18
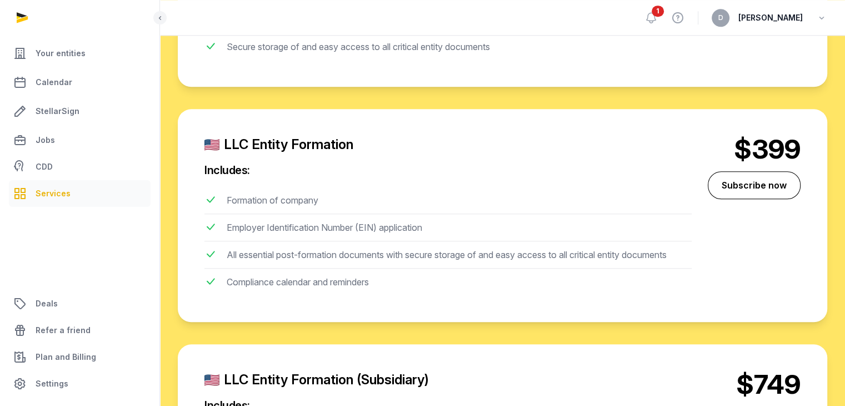
click at [333, 268] on li "Compliance calendar and reminders" at bounding box center [447, 281] width 487 height 27
click at [335, 277] on div "Compliance calendar and reminders" at bounding box center [298, 284] width 142 height 18
click at [340, 241] on li "All essential post-formation documents with secure storage of and easy access t…" at bounding box center [447, 254] width 487 height 27
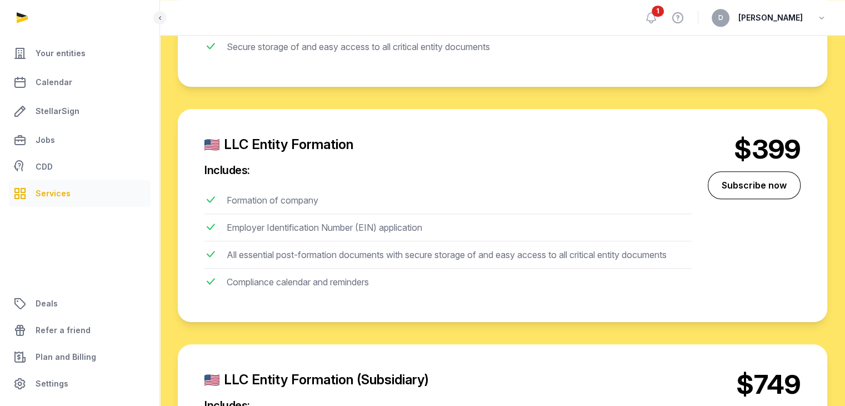
click at [341, 248] on div "All essential post-formation documents with secure storage of and easy access t…" at bounding box center [447, 257] width 440 height 18
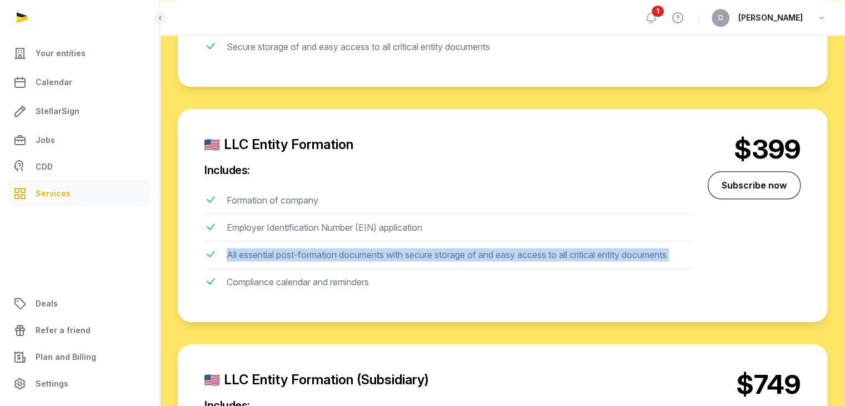
click at [341, 248] on div "All essential post-formation documents with secure storage of and easy access t…" at bounding box center [447, 257] width 440 height 18
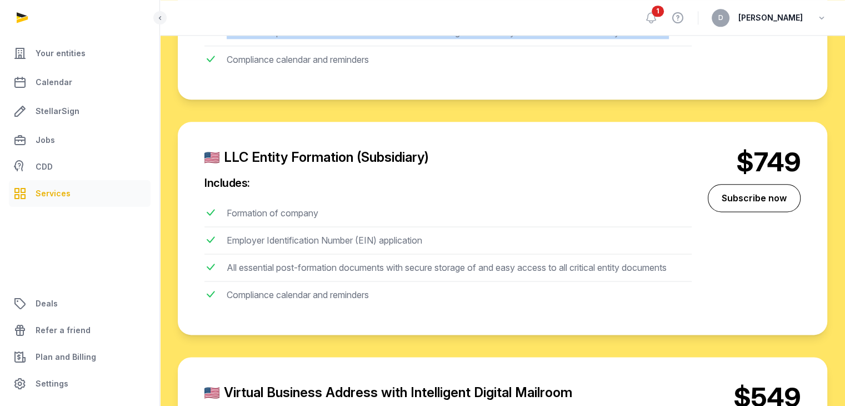
scroll to position [1540, 0]
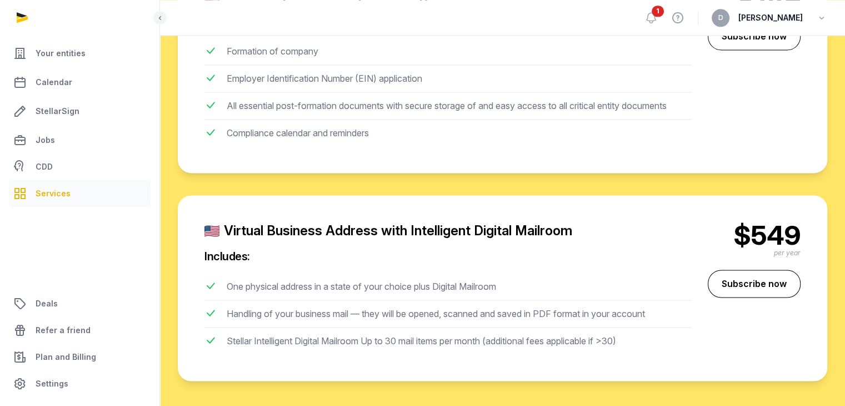
click at [311, 281] on div "One physical address in a state of your choice plus Digital Mailroom" at bounding box center [361, 288] width 269 height 18
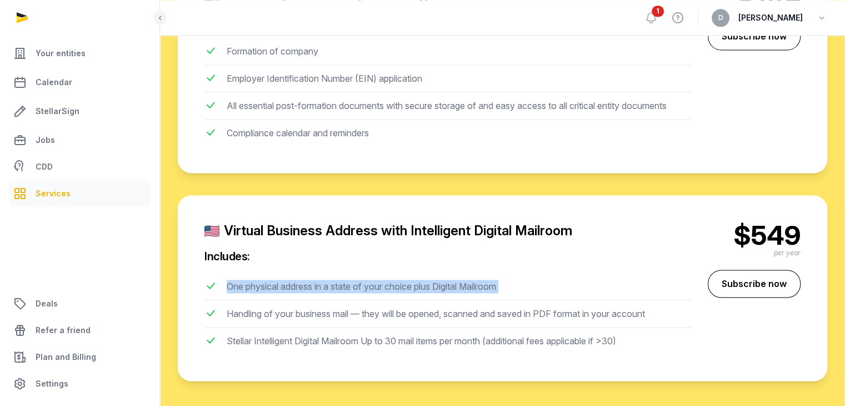
click at [311, 281] on div "One physical address in a state of your choice plus Digital Mailroom" at bounding box center [361, 288] width 269 height 18
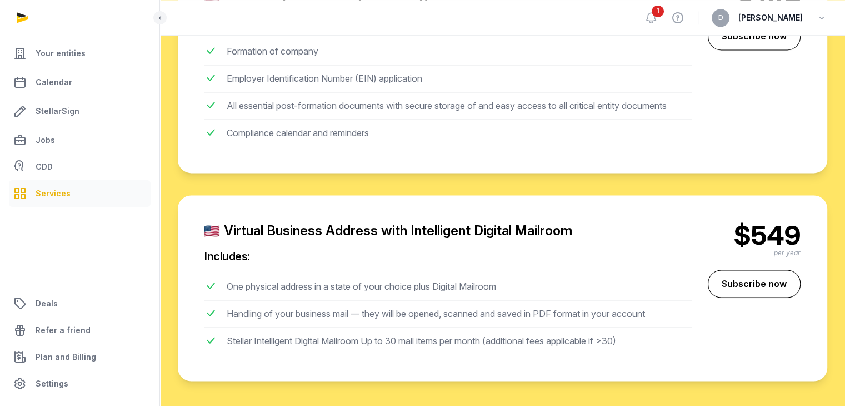
click at [319, 309] on div "Handling of your business mail — they will be opened, scanned and saved in PDF …" at bounding box center [436, 316] width 418 height 18
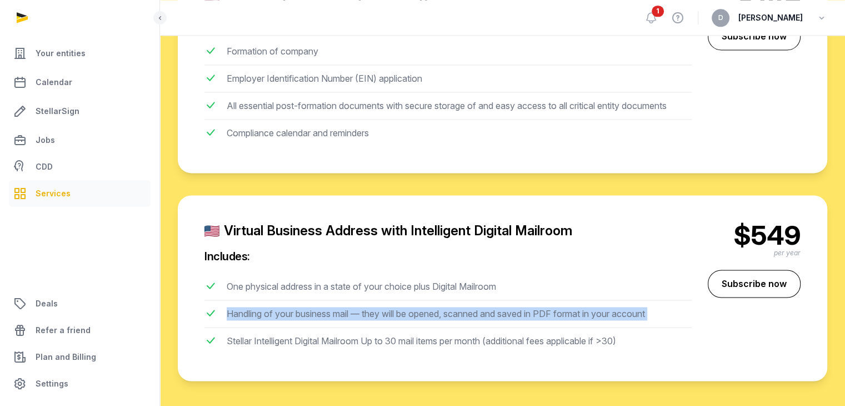
click at [319, 309] on div "Handling of your business mail — they will be opened, scanned and saved in PDF …" at bounding box center [436, 316] width 418 height 18
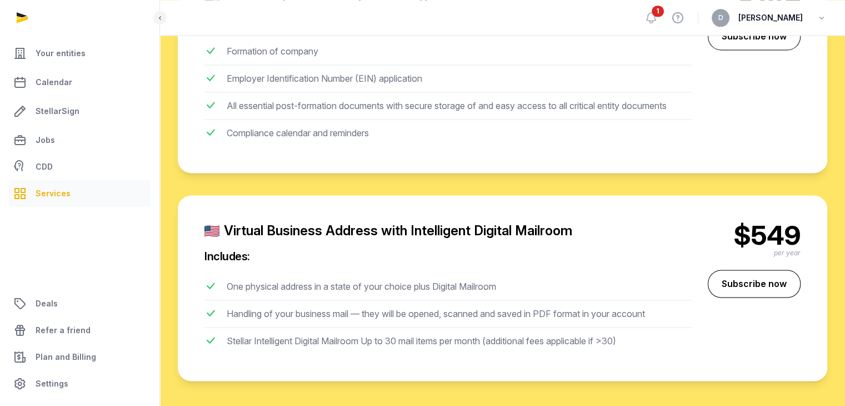
click at [326, 335] on div "Stellar Intelligent Digital Mailroom Up to 30 mail items per month (additional …" at bounding box center [422, 343] width 390 height 18
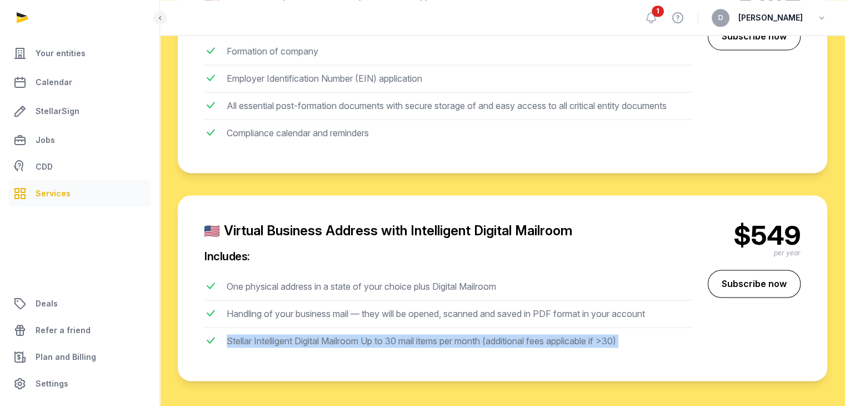
click at [326, 335] on div "Stellar Intelligent Digital Mailroom Up to 30 mail items per month (additional …" at bounding box center [422, 343] width 390 height 18
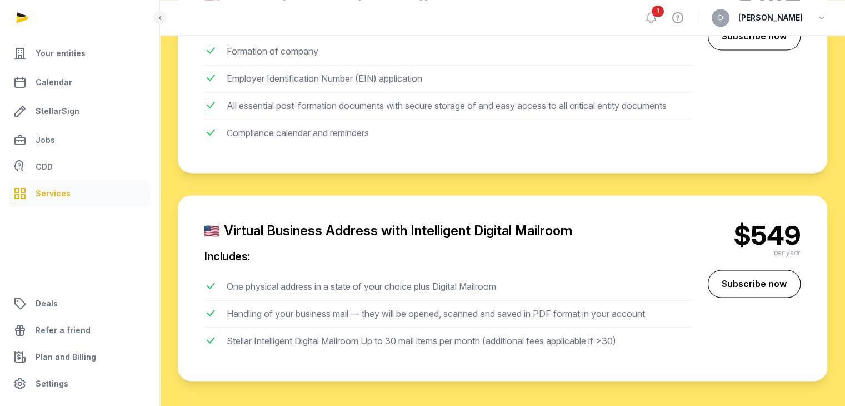
click at [330, 313] on div "Handling of your business mail — they will be opened, scanned and saved in PDF …" at bounding box center [436, 316] width 418 height 18
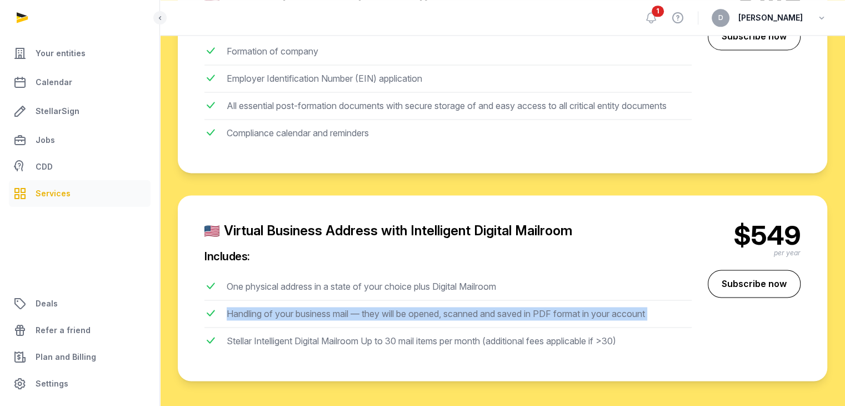
click at [330, 313] on div "Handling of your business mail — they will be opened, scanned and saved in PDF …" at bounding box center [436, 316] width 418 height 18
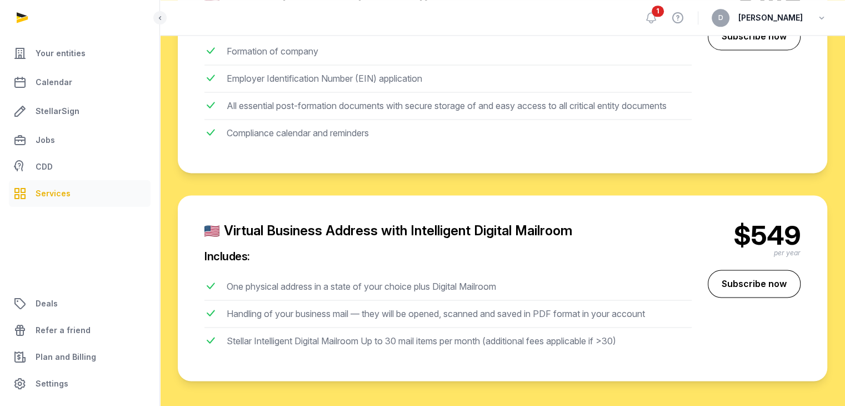
click at [335, 341] on div "Stellar Intelligent Digital Mailroom Up to 30 mail items per month (additional …" at bounding box center [422, 343] width 390 height 18
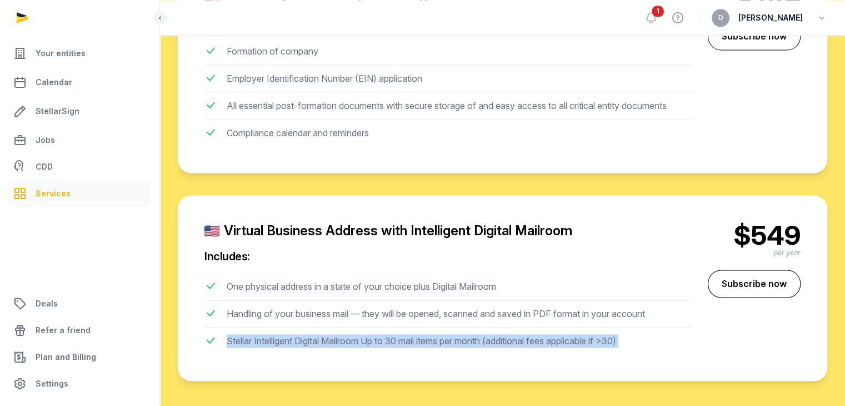
click at [335, 341] on div "Stellar Intelligent Digital Mailroom Up to 30 mail items per month (additional …" at bounding box center [422, 343] width 390 height 18
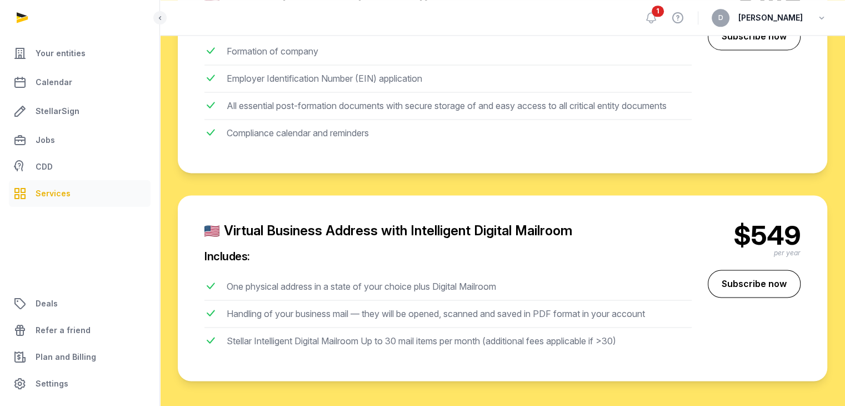
click at [331, 314] on div "Handling of your business mail — they will be opened, scanned and saved in PDF …" at bounding box center [436, 316] width 418 height 18
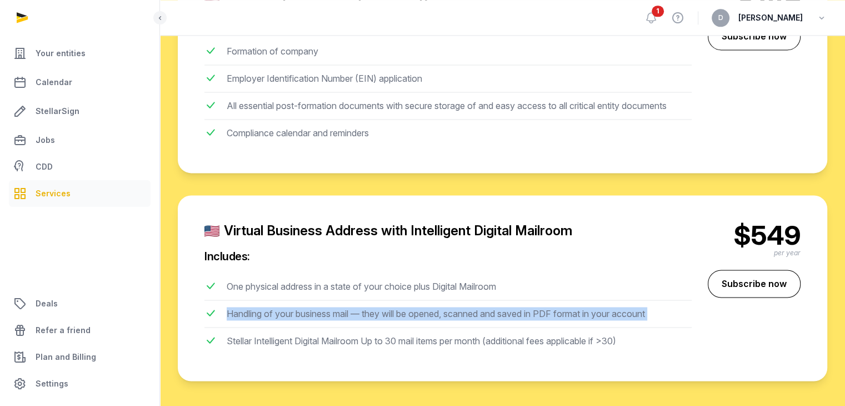
click at [331, 314] on div "Handling of your business mail — they will be opened, scanned and saved in PDF …" at bounding box center [436, 316] width 418 height 18
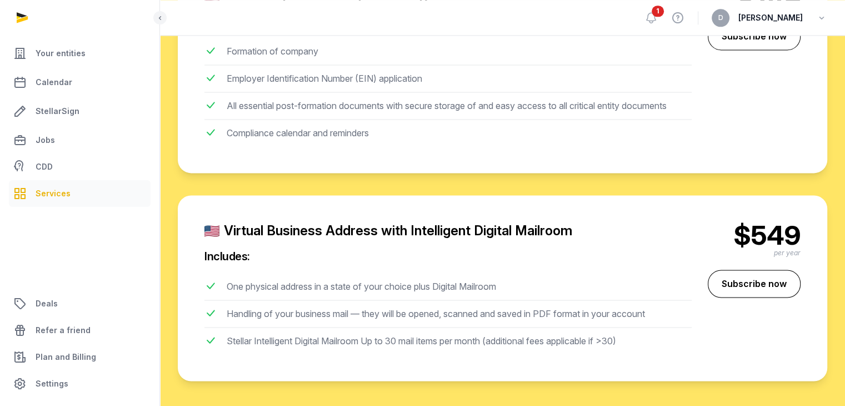
click at [337, 335] on div "Stellar Intelligent Digital Mailroom Up to 30 mail items per month (additional …" at bounding box center [422, 343] width 390 height 18
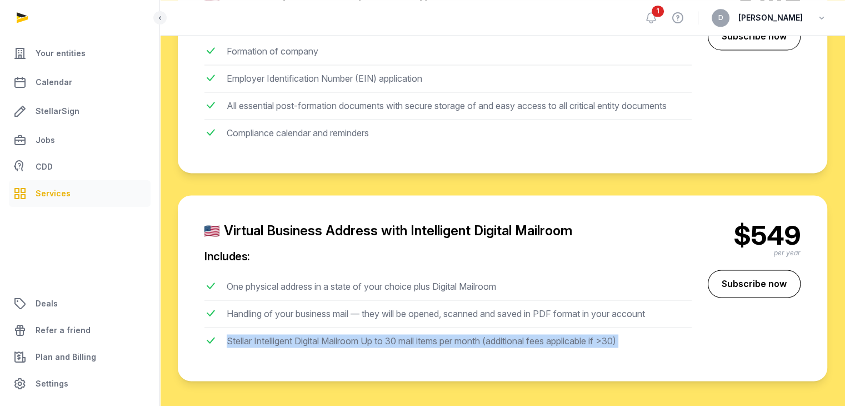
click at [337, 335] on div "Stellar Intelligent Digital Mailroom Up to 30 mail items per month (additional …" at bounding box center [422, 343] width 390 height 18
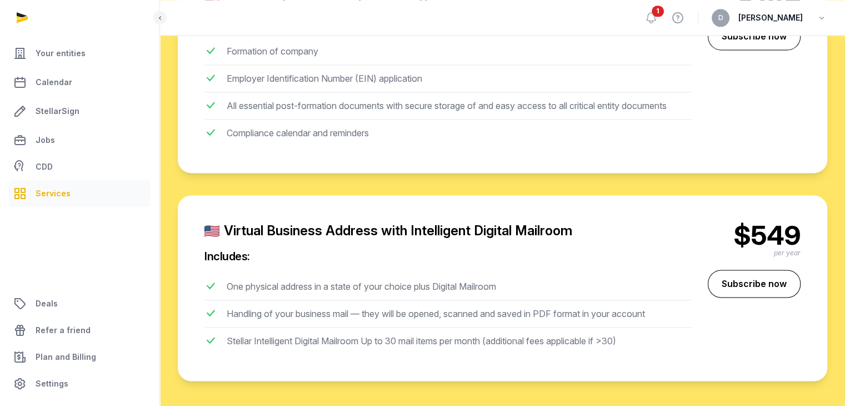
click at [334, 315] on div "Handling of your business mail — they will be opened, scanned and saved in PDF …" at bounding box center [436, 316] width 418 height 18
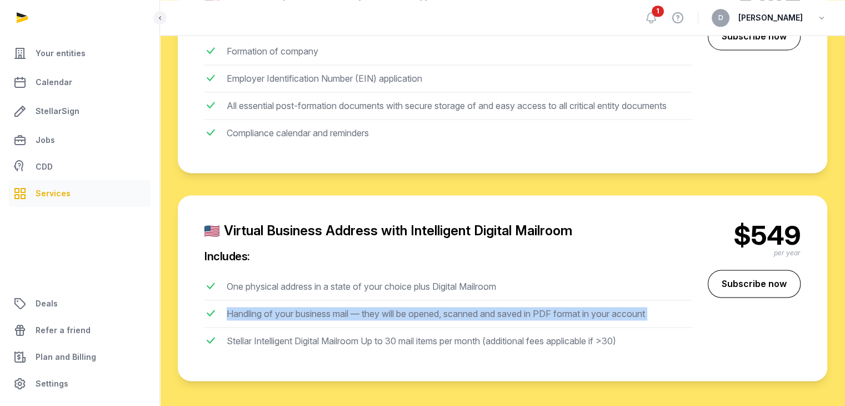
click at [334, 315] on div "Handling of your business mail — they will be opened, scanned and saved in PDF …" at bounding box center [436, 316] width 418 height 18
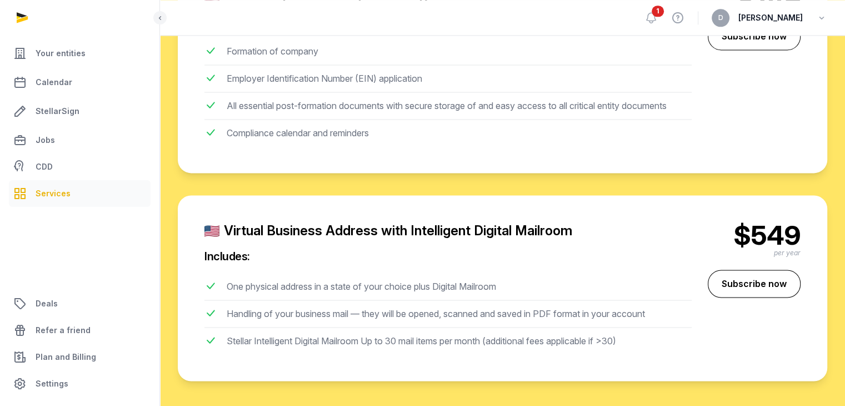
click at [318, 226] on div "Virtual Business Address with Intelligent Digital Mailroom" at bounding box center [447, 231] width 487 height 18
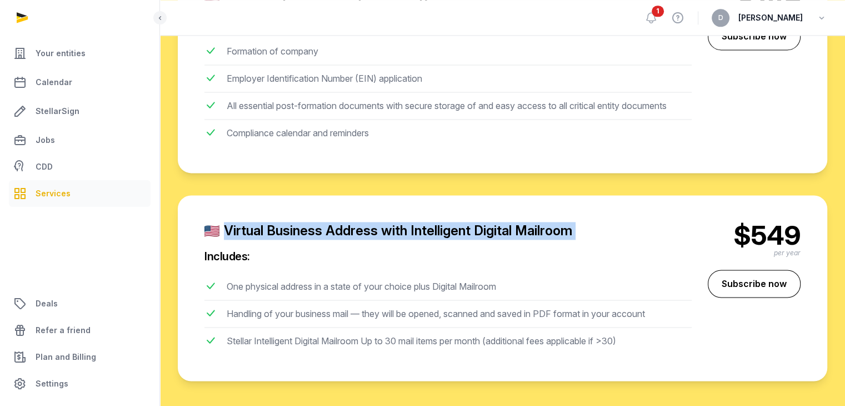
click at [318, 226] on div "Virtual Business Address with Intelligent Digital Mailroom" at bounding box center [447, 231] width 487 height 18
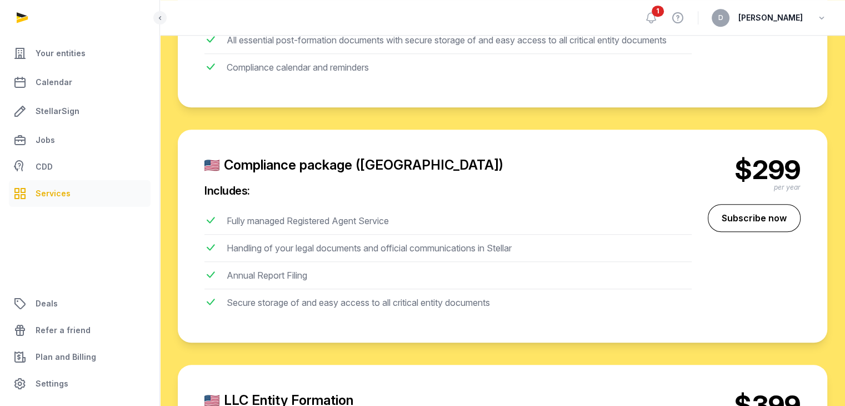
scroll to position [929, 0]
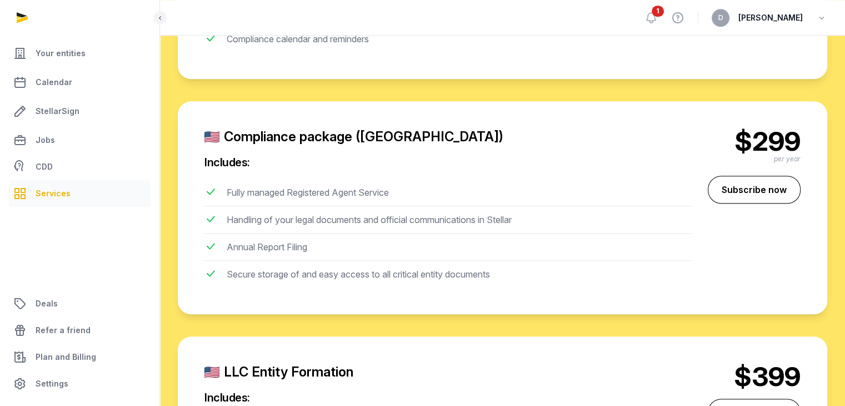
click at [318, 191] on div "Fully managed Registered Agent Service" at bounding box center [308, 195] width 162 height 18
click at [328, 223] on div "Handling of your legal documents and official communications in Stellar" at bounding box center [369, 222] width 285 height 18
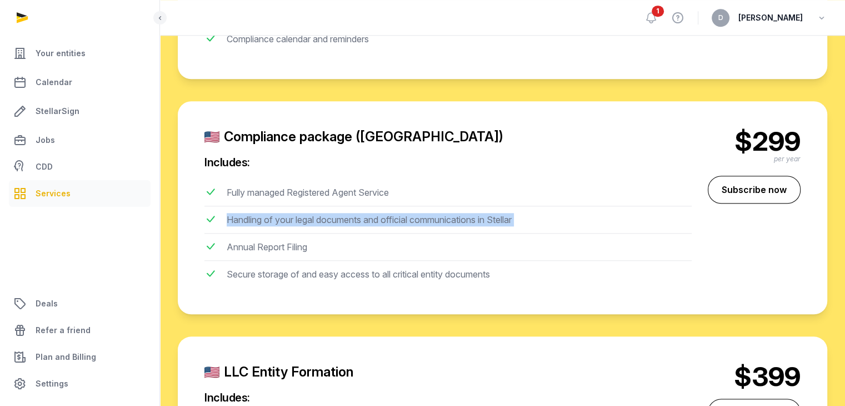
click at [328, 223] on div "Handling of your legal documents and official communications in Stellar" at bounding box center [369, 222] width 285 height 18
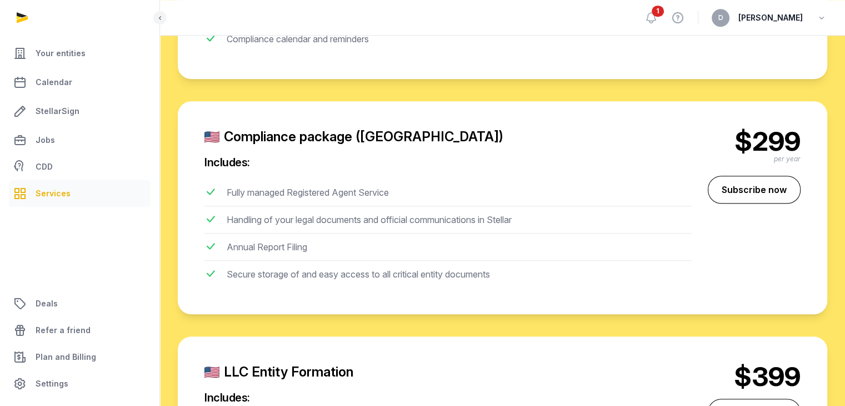
click at [329, 255] on li "Annual Report Filing" at bounding box center [447, 246] width 487 height 27
click at [335, 272] on div "Secure storage of and easy access to all critical entity documents" at bounding box center [358, 276] width 263 height 18
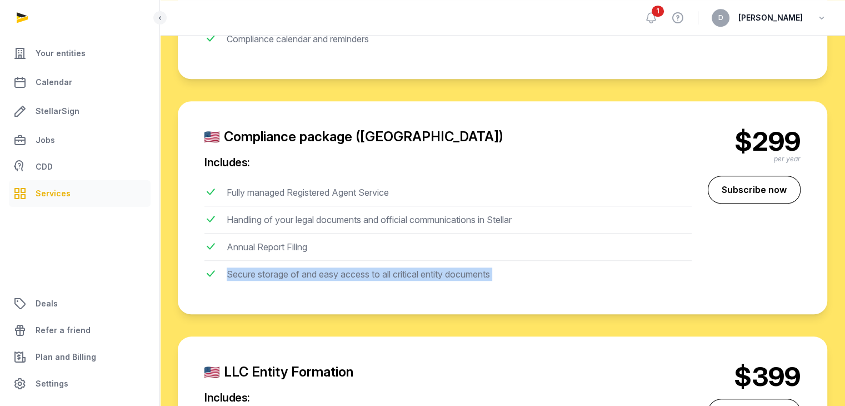
click at [335, 272] on div "Secure storage of and easy access to all critical entity documents" at bounding box center [358, 276] width 263 height 18
click at [340, 221] on div "Handling of your legal documents and official communications in Stellar" at bounding box center [369, 222] width 285 height 18
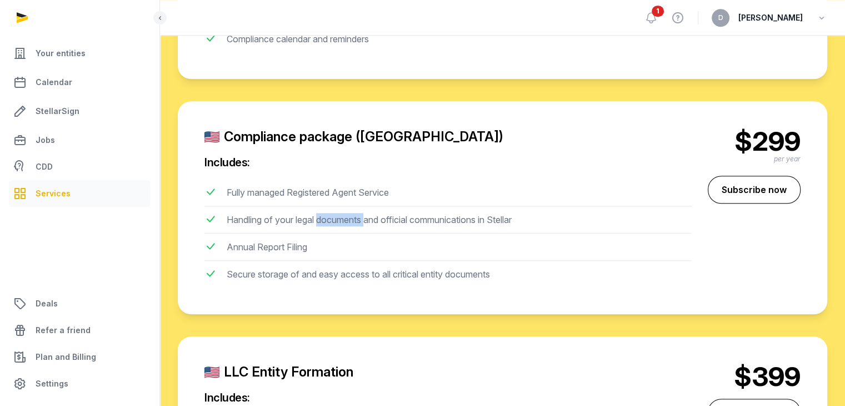
click at [340, 221] on div "Handling of your legal documents and official communications in Stellar" at bounding box center [369, 222] width 285 height 18
click at [347, 270] on div "Secure storage of and easy access to all critical entity documents" at bounding box center [358, 276] width 263 height 18
click at [347, 269] on div "Secure storage of and easy access to all critical entity documents" at bounding box center [358, 276] width 263 height 18
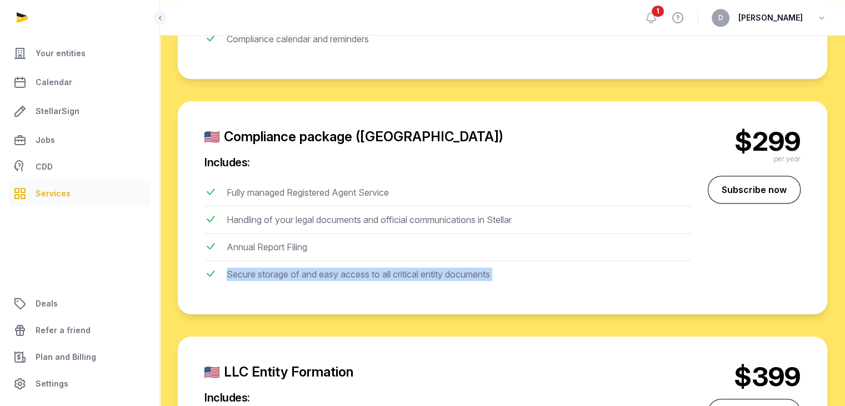
click at [347, 269] on div "Secure storage of and easy access to all critical entity documents" at bounding box center [358, 276] width 263 height 18
click at [346, 222] on div "Handling of your legal documents and official communications in Stellar" at bounding box center [369, 222] width 285 height 18
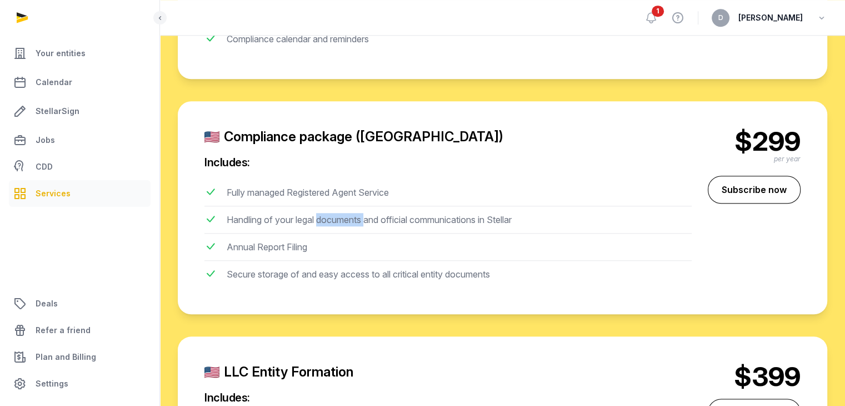
click at [346, 222] on div "Handling of your legal documents and official communications in Stellar" at bounding box center [369, 222] width 285 height 18
click at [345, 255] on li "Annual Report Filing" at bounding box center [447, 246] width 487 height 27
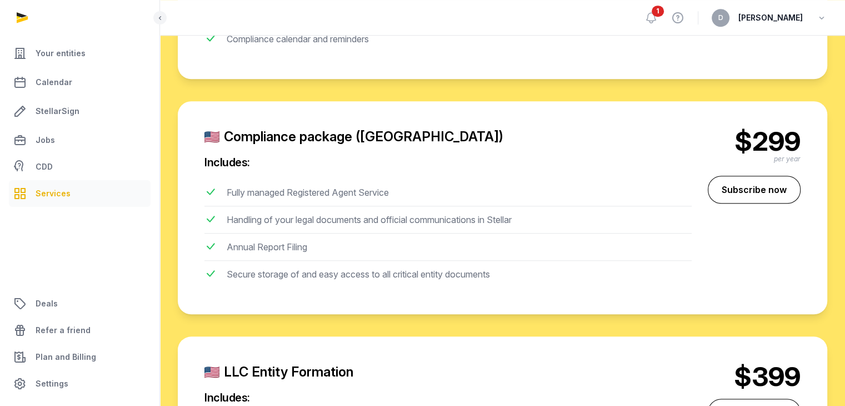
click at [348, 276] on div "Secure storage of and easy access to all critical entity documents" at bounding box center [358, 276] width 263 height 18
click at [338, 256] on li "Annual Report Filing" at bounding box center [447, 246] width 487 height 27
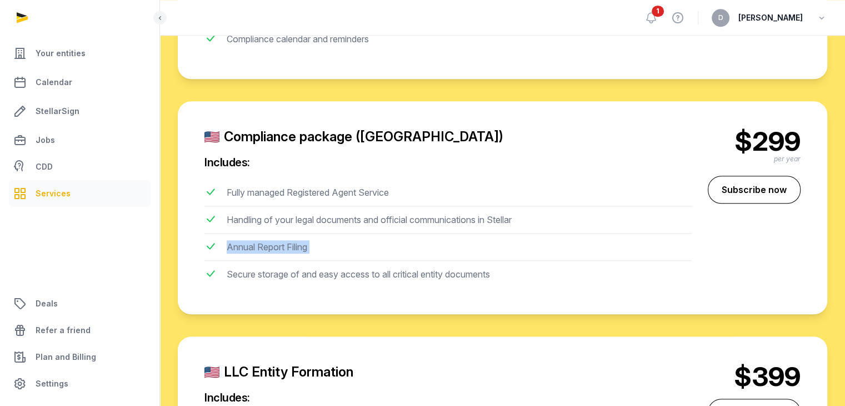
click at [338, 256] on li "Annual Report Filing" at bounding box center [447, 246] width 487 height 27
click at [360, 265] on li "Secure storage of and easy access to all critical entity documents" at bounding box center [447, 274] width 487 height 27
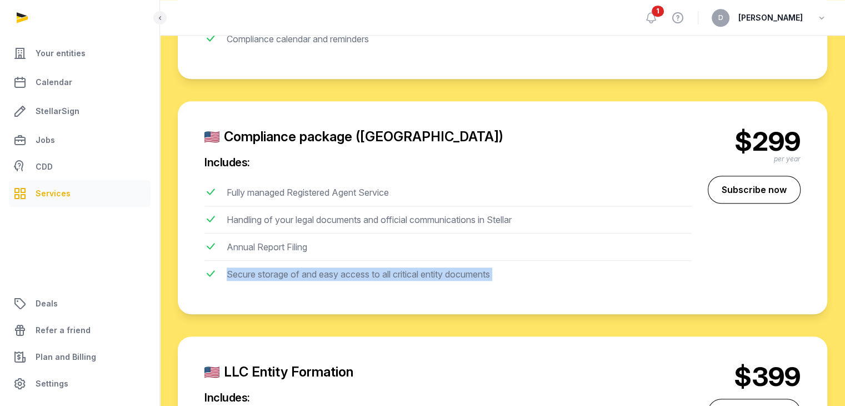
click at [360, 265] on li "Secure storage of and easy access to all critical entity documents" at bounding box center [447, 274] width 487 height 27
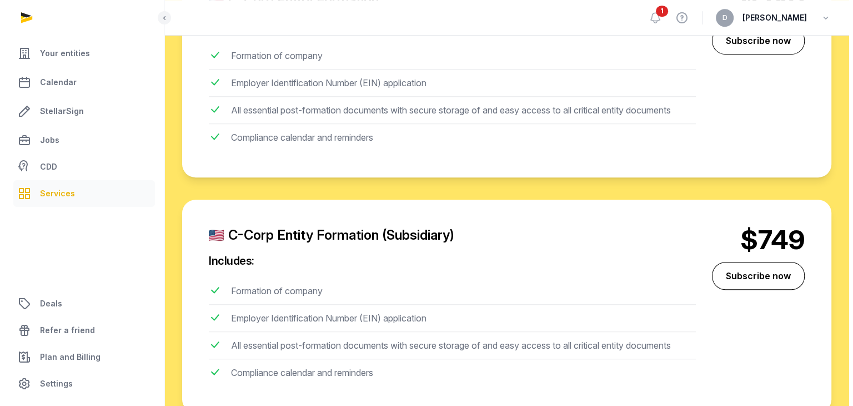
scroll to position [596, 0]
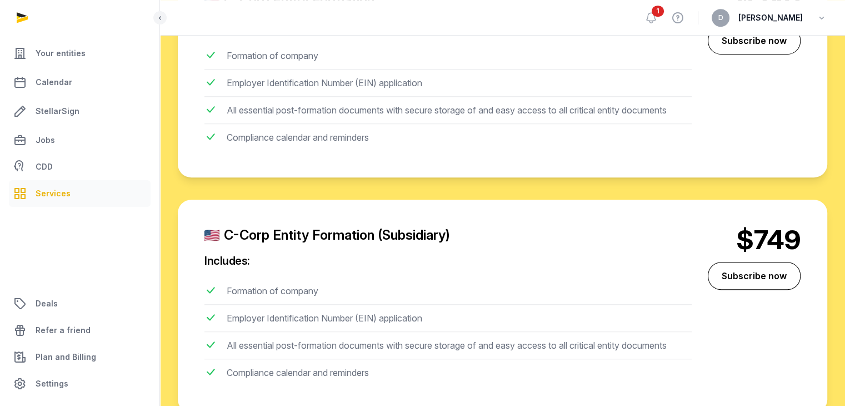
click at [698, 18] on div "1 View help D Daniel" at bounding box center [736, 17] width 183 height 35
click at [658, 18] on icon at bounding box center [651, 17] width 13 height 13
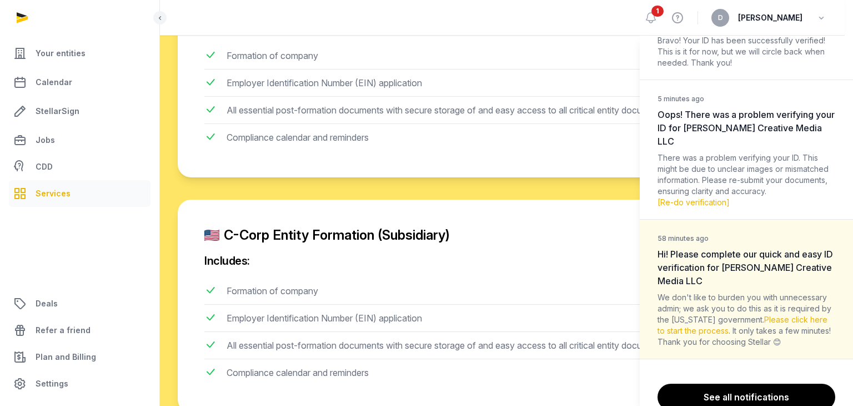
scroll to position [0, 0]
